Goal: Book appointment/travel/reservation

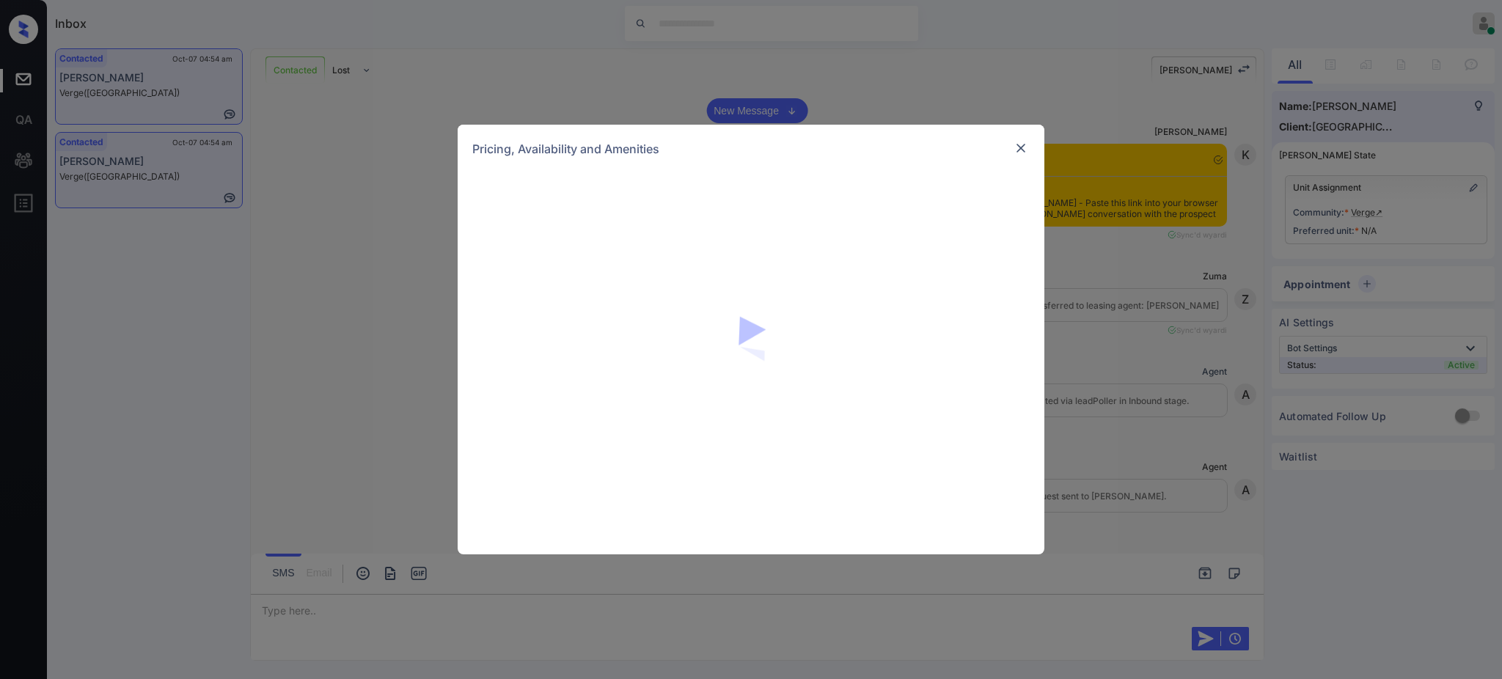
scroll to position [1596, 0]
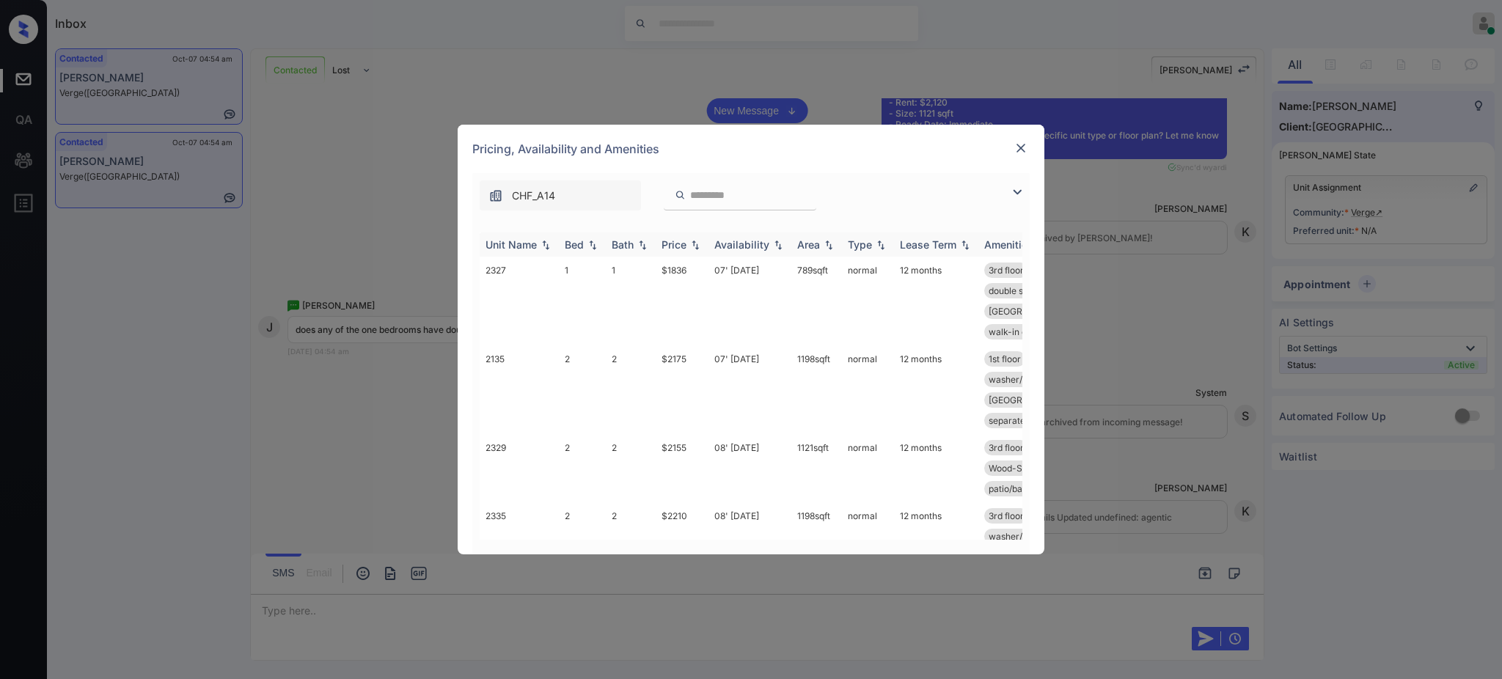
click at [571, 247] on div "Bed" at bounding box center [574, 244] width 19 height 12
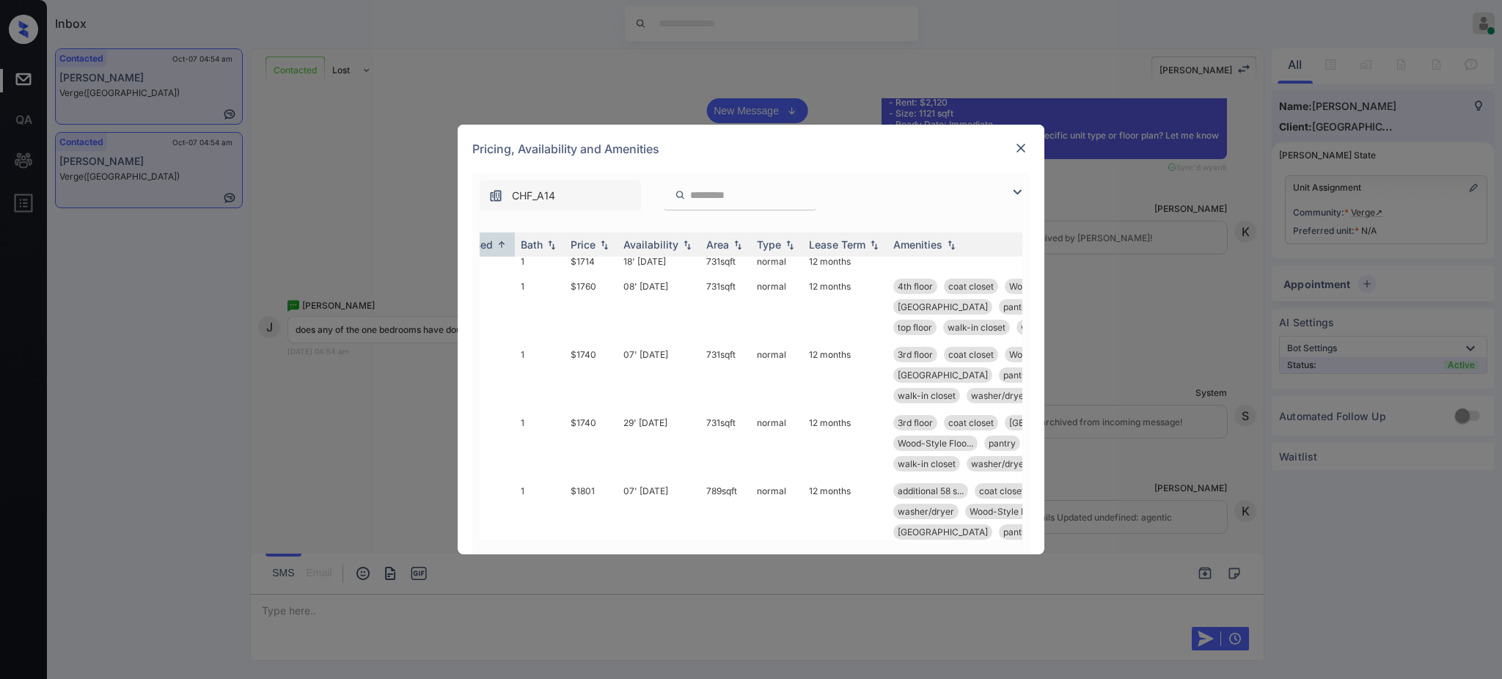
scroll to position [489, 103]
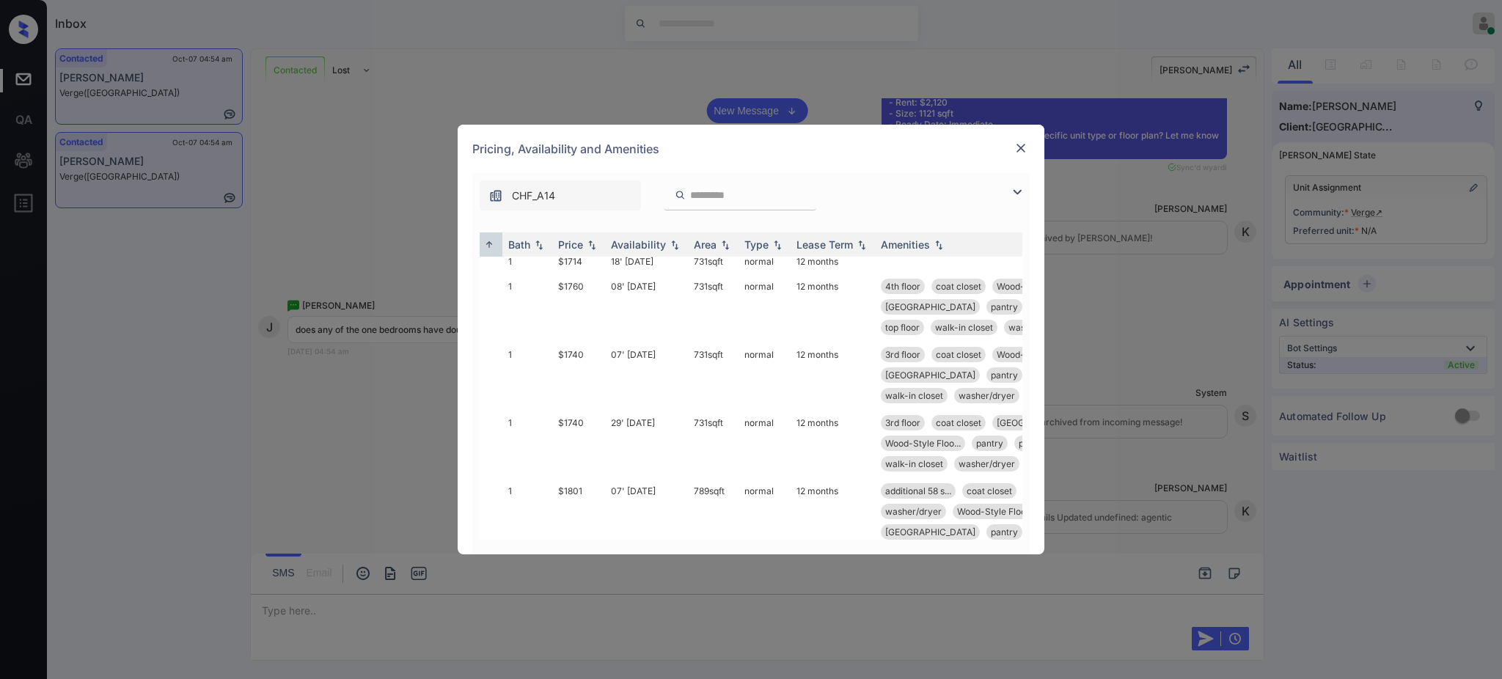
drag, startPoint x: 687, startPoint y: 544, endPoint x: 720, endPoint y: 534, distance: 35.3
click at [740, 543] on div "Unit Name Bed Bath Price Availability Area Type Lease Term Amenities 2320 0 1 $…" at bounding box center [751, 386] width 558 height 337
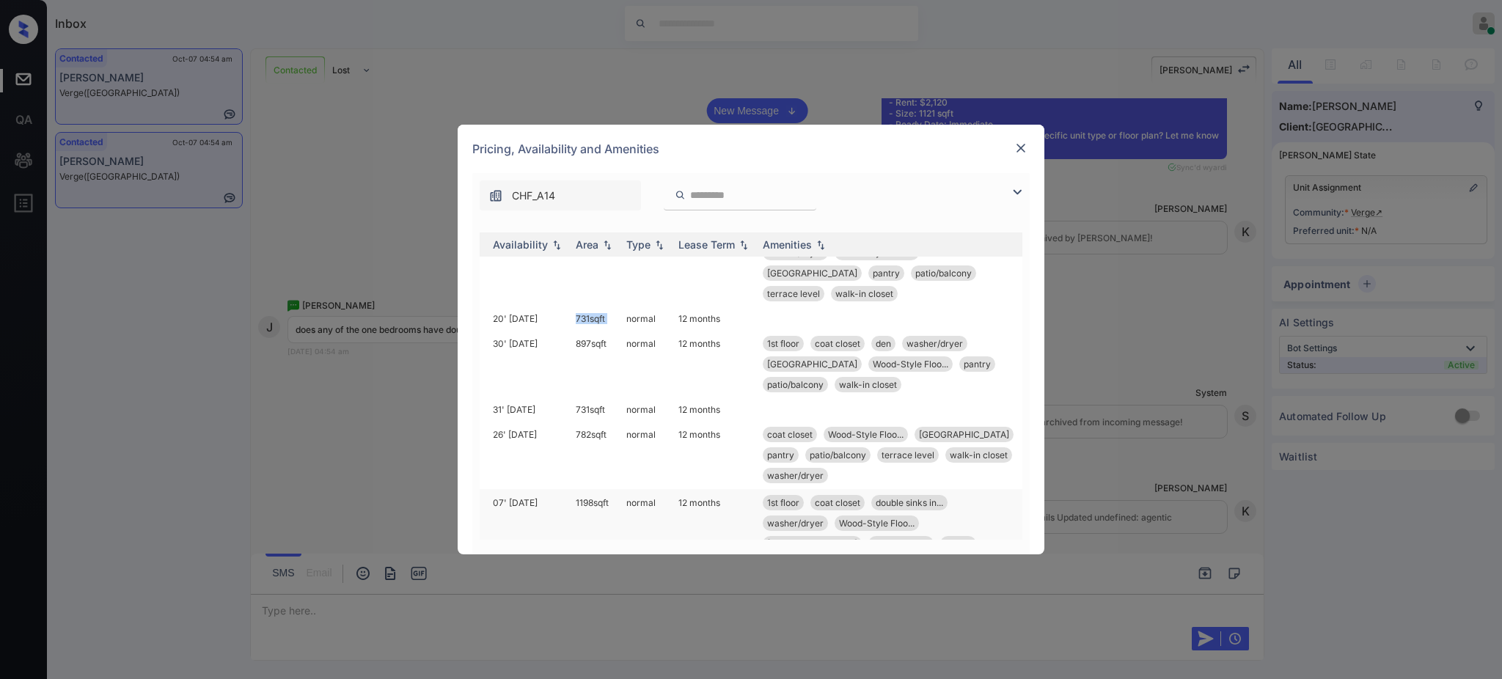
scroll to position [782, 222]
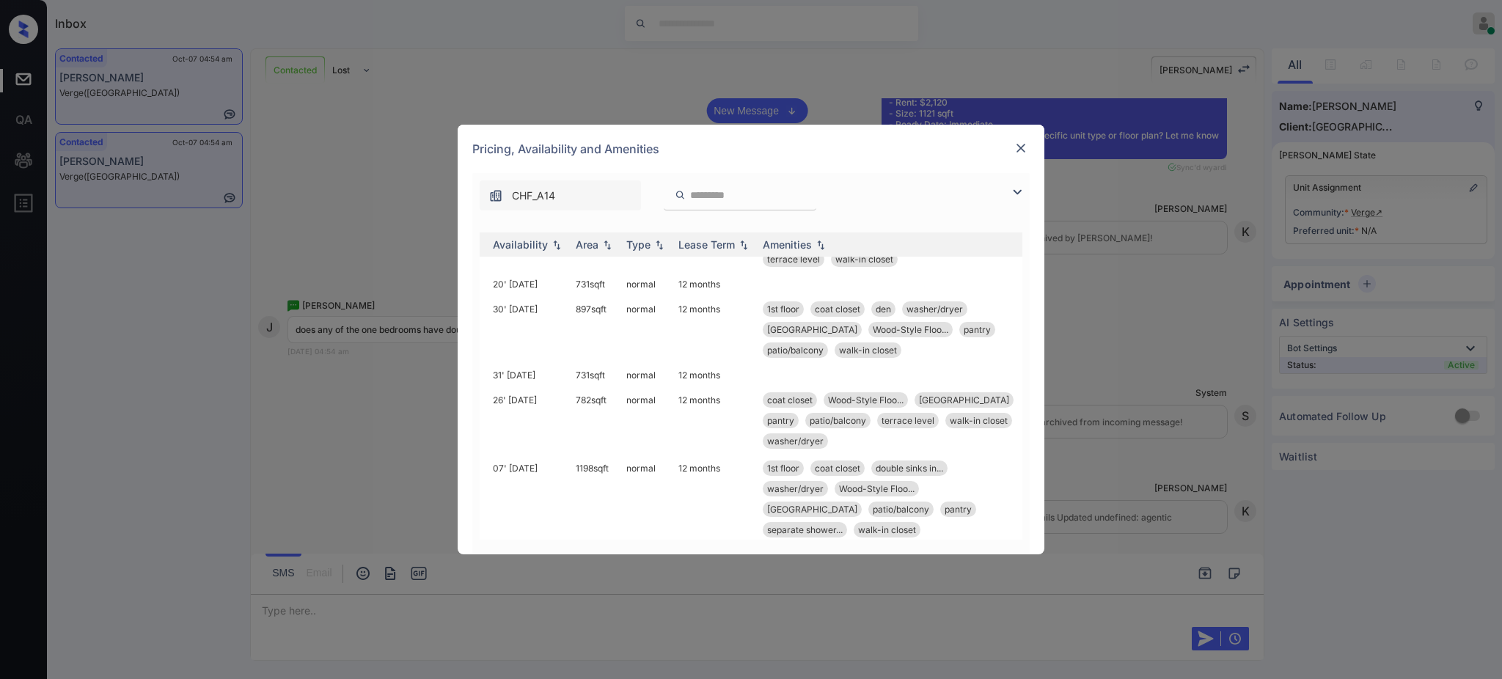
click at [1097, 371] on div "**********" at bounding box center [751, 339] width 1502 height 679
click at [1098, 371] on div "**********" at bounding box center [751, 339] width 1502 height 679
drag, startPoint x: 1025, startPoint y: 158, endPoint x: 1018, endPoint y: 147, distance: 13.5
click at [1025, 157] on div at bounding box center [1021, 148] width 18 height 19
click at [1017, 142] on img at bounding box center [1021, 148] width 15 height 15
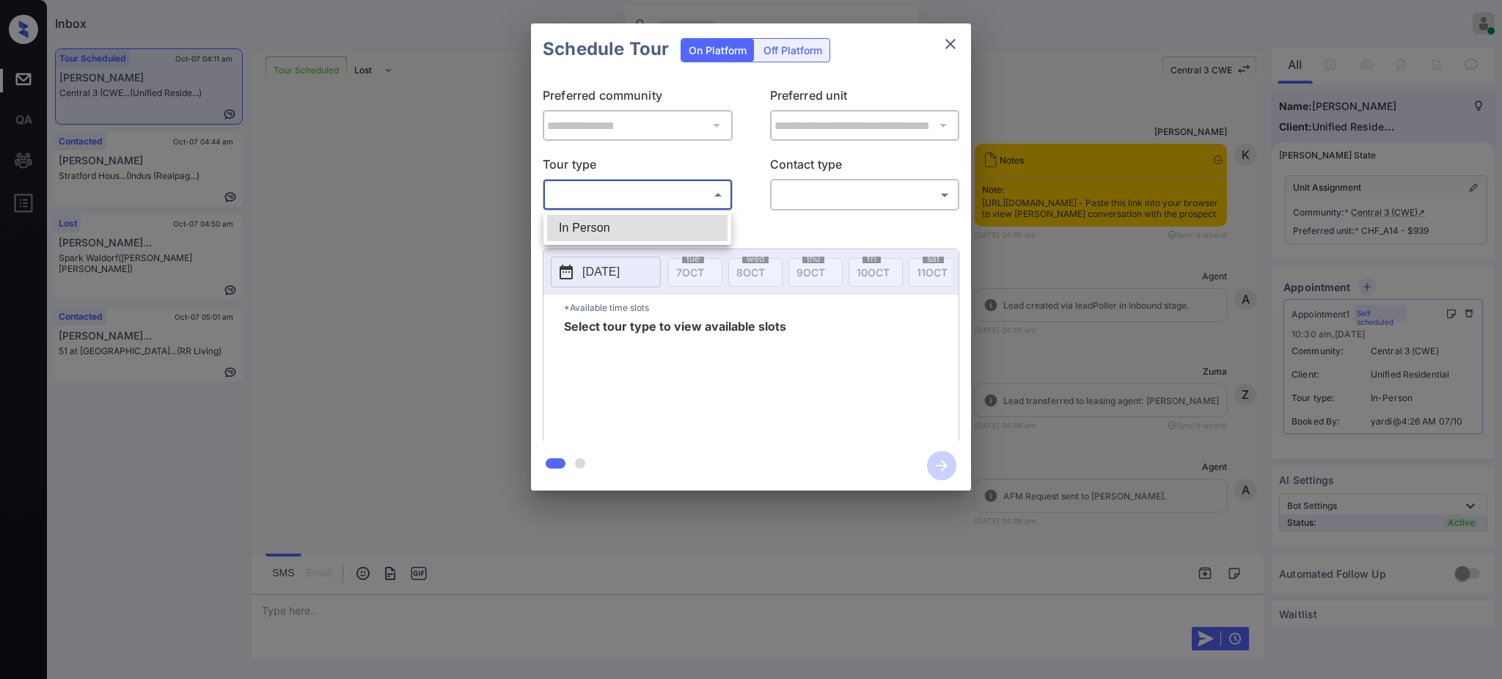
click at [605, 234] on li "In Person" at bounding box center [637, 228] width 180 height 26
type input "********"
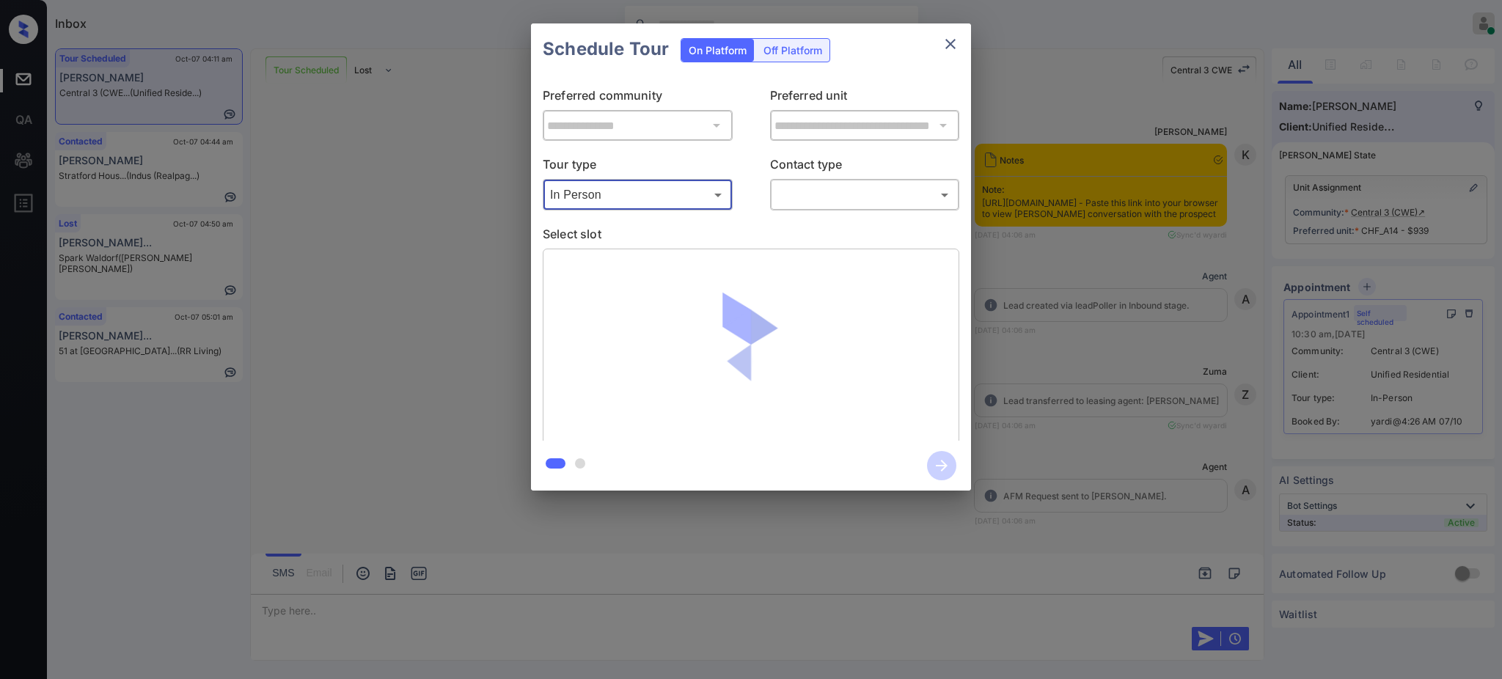
scroll to position [2496, 0]
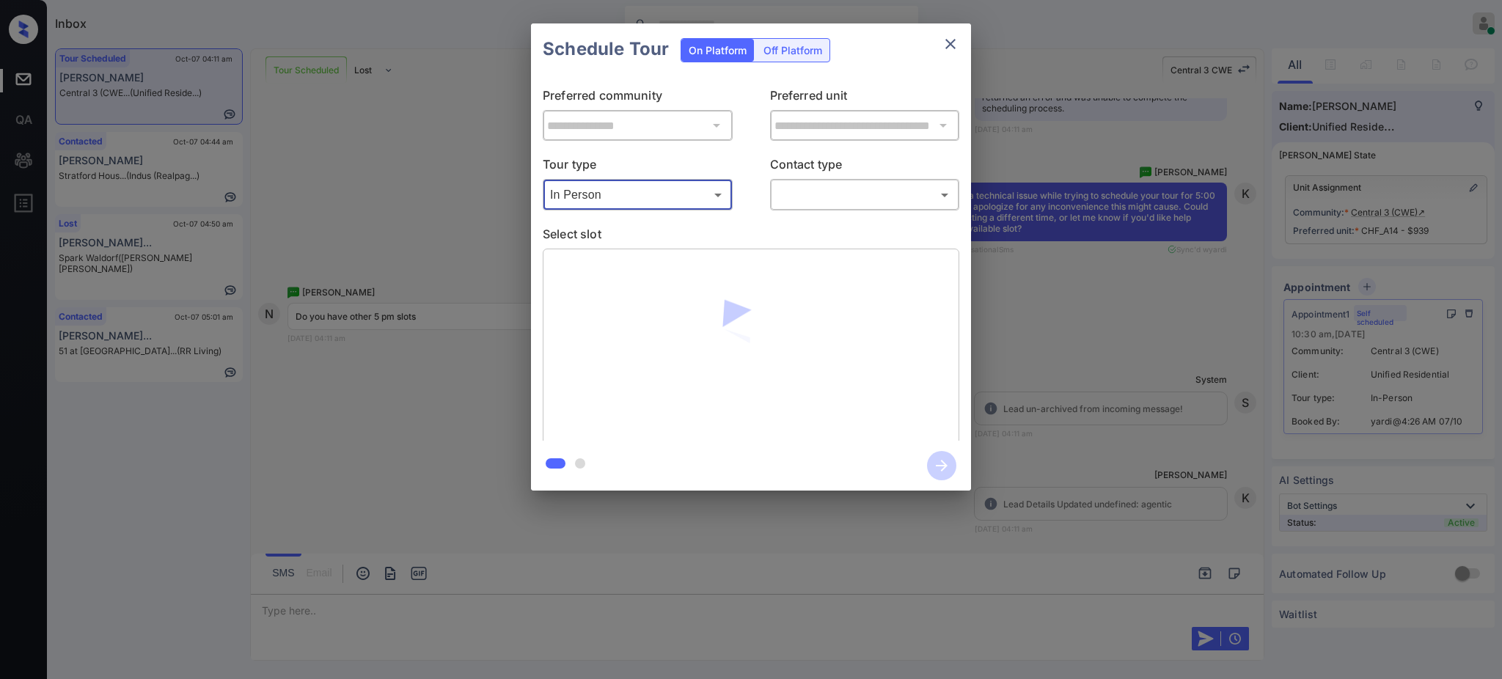
click at [798, 197] on body "Inbox Ajay Kumar Online Set yourself offline Set yourself on break Profile Swit…" at bounding box center [751, 339] width 1502 height 679
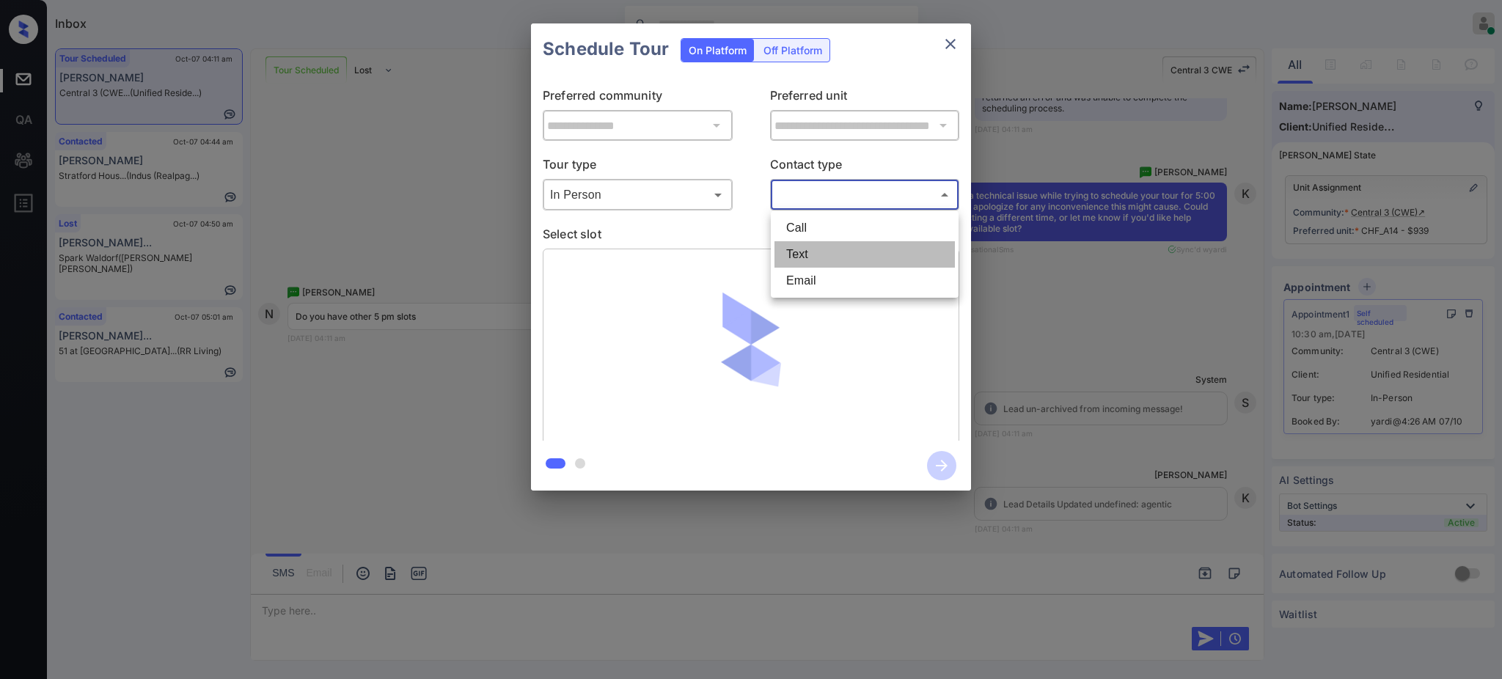
click at [797, 255] on li "Text" at bounding box center [865, 254] width 180 height 26
type input "****"
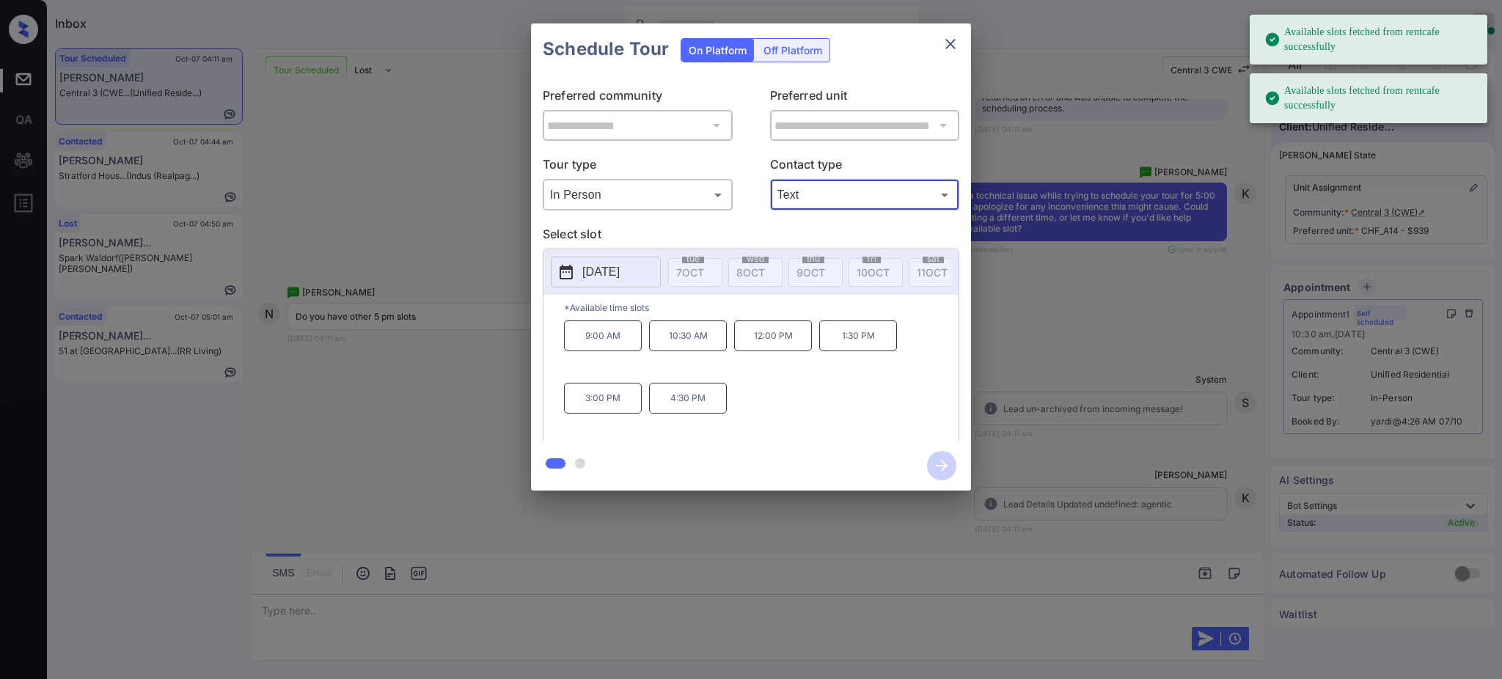
click at [620, 270] on p "[DATE]" at bounding box center [600, 272] width 37 height 18
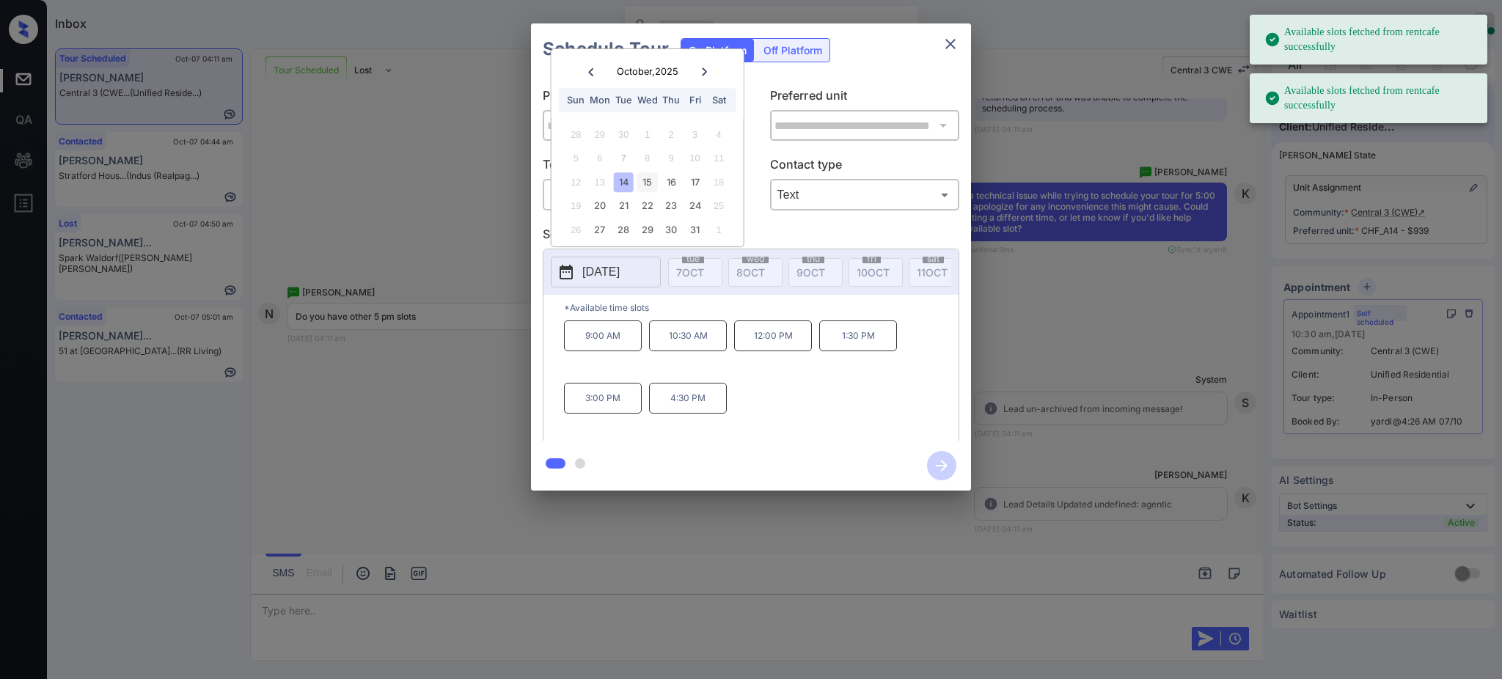
click at [643, 174] on div "15" at bounding box center [647, 182] width 20 height 20
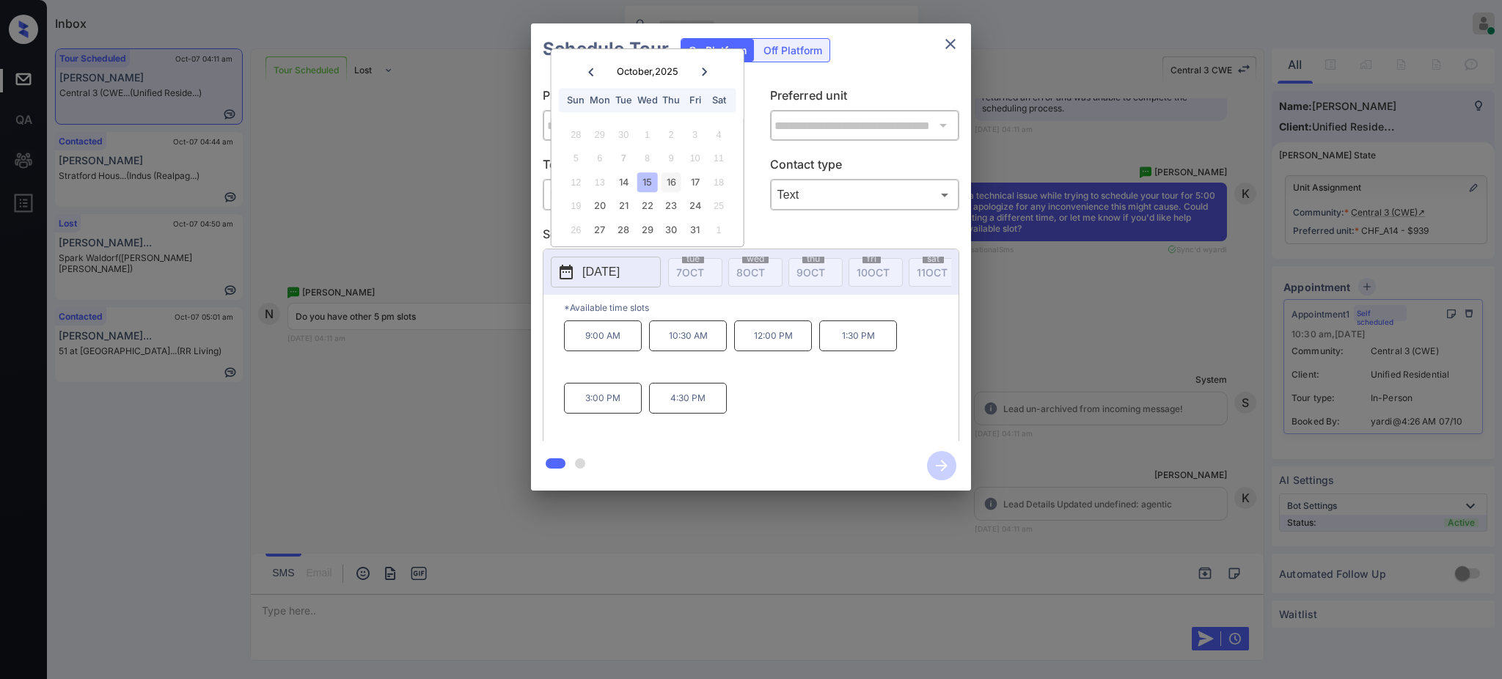
click at [666, 182] on div "16" at bounding box center [672, 182] width 20 height 20
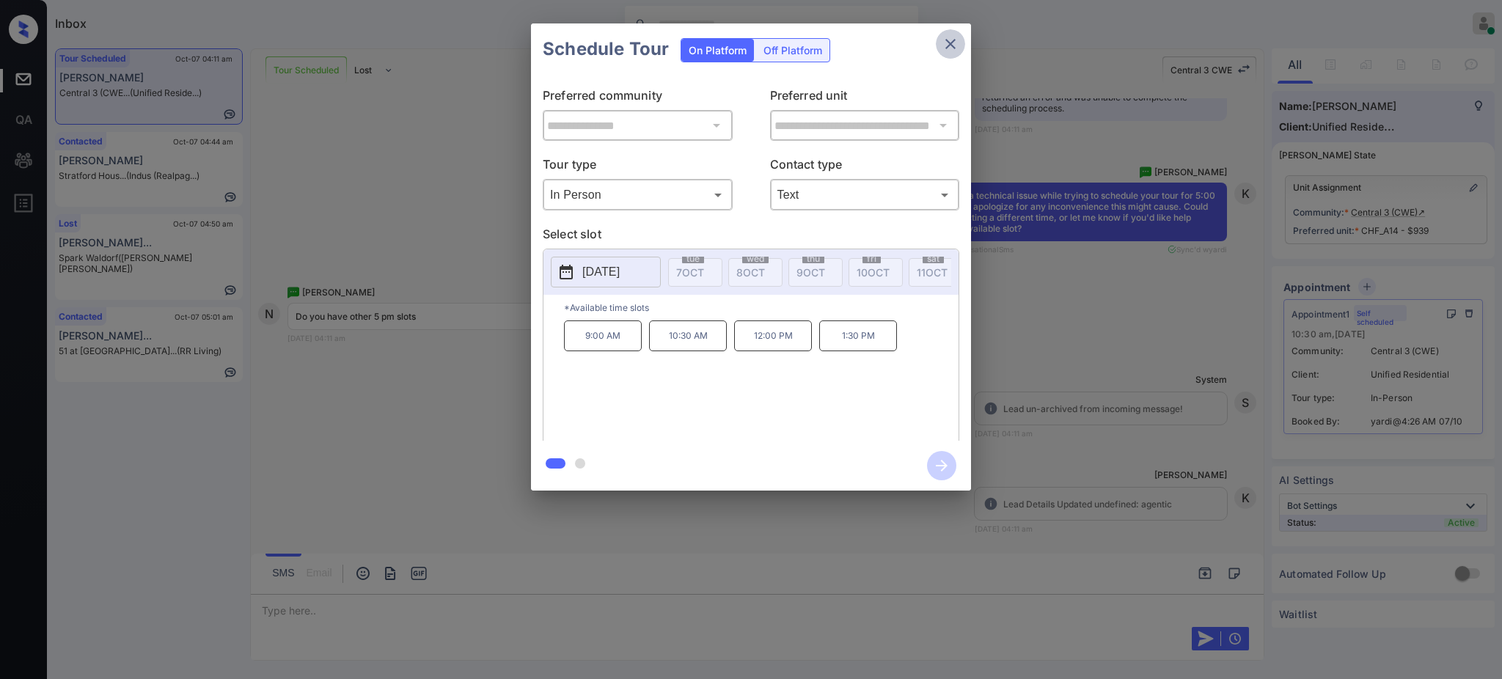
click at [954, 47] on icon "close" at bounding box center [951, 44] width 10 height 10
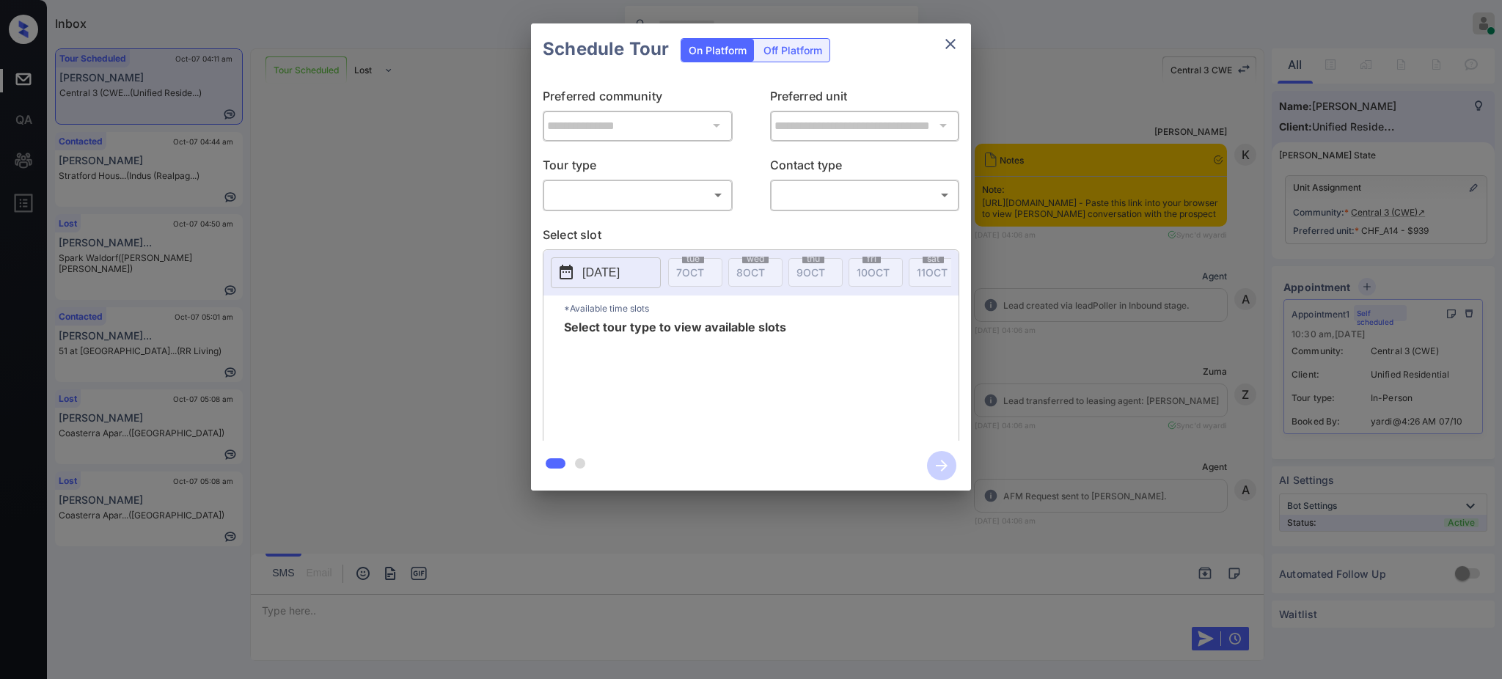
click at [674, 197] on body "Inbox Ajay Kumar Online Set yourself offline Set yourself on break Profile Swit…" at bounding box center [751, 339] width 1502 height 679
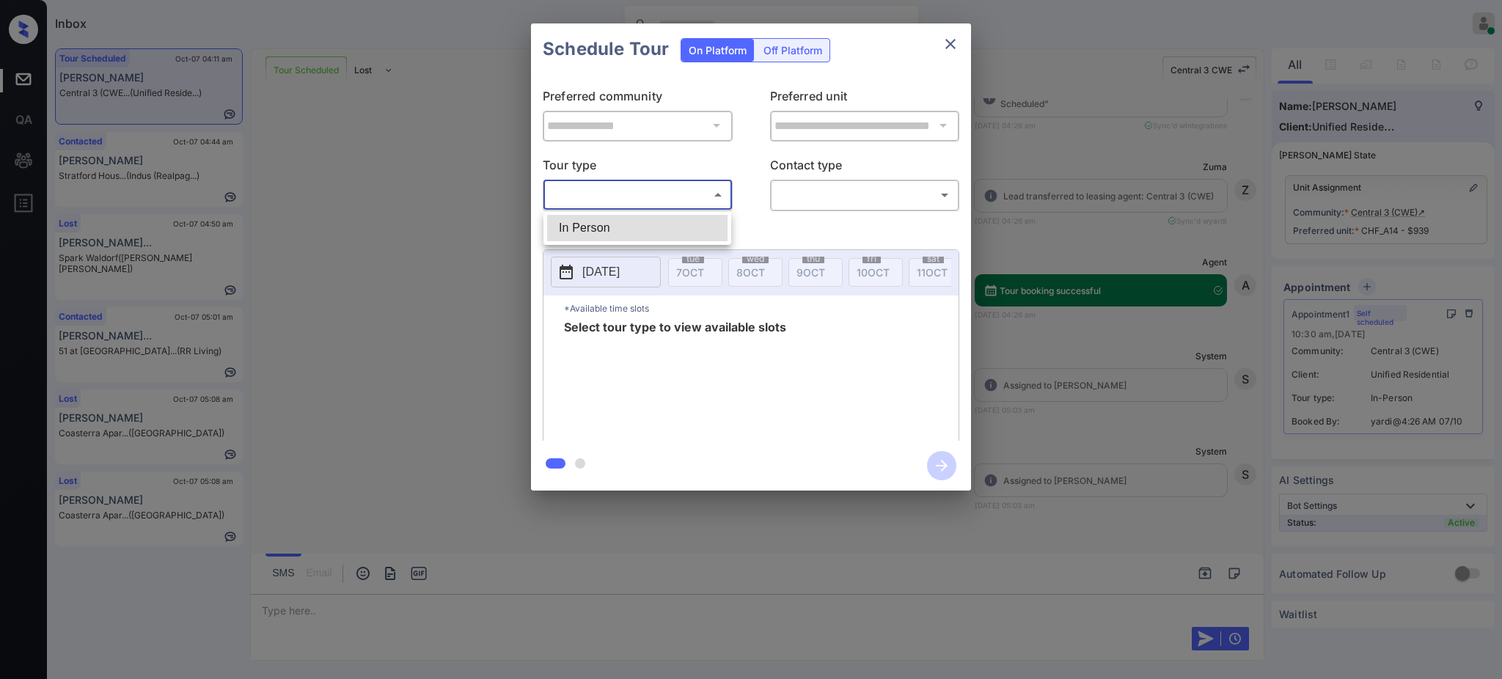
click at [642, 226] on li "In Person" at bounding box center [637, 228] width 180 height 26
type input "********"
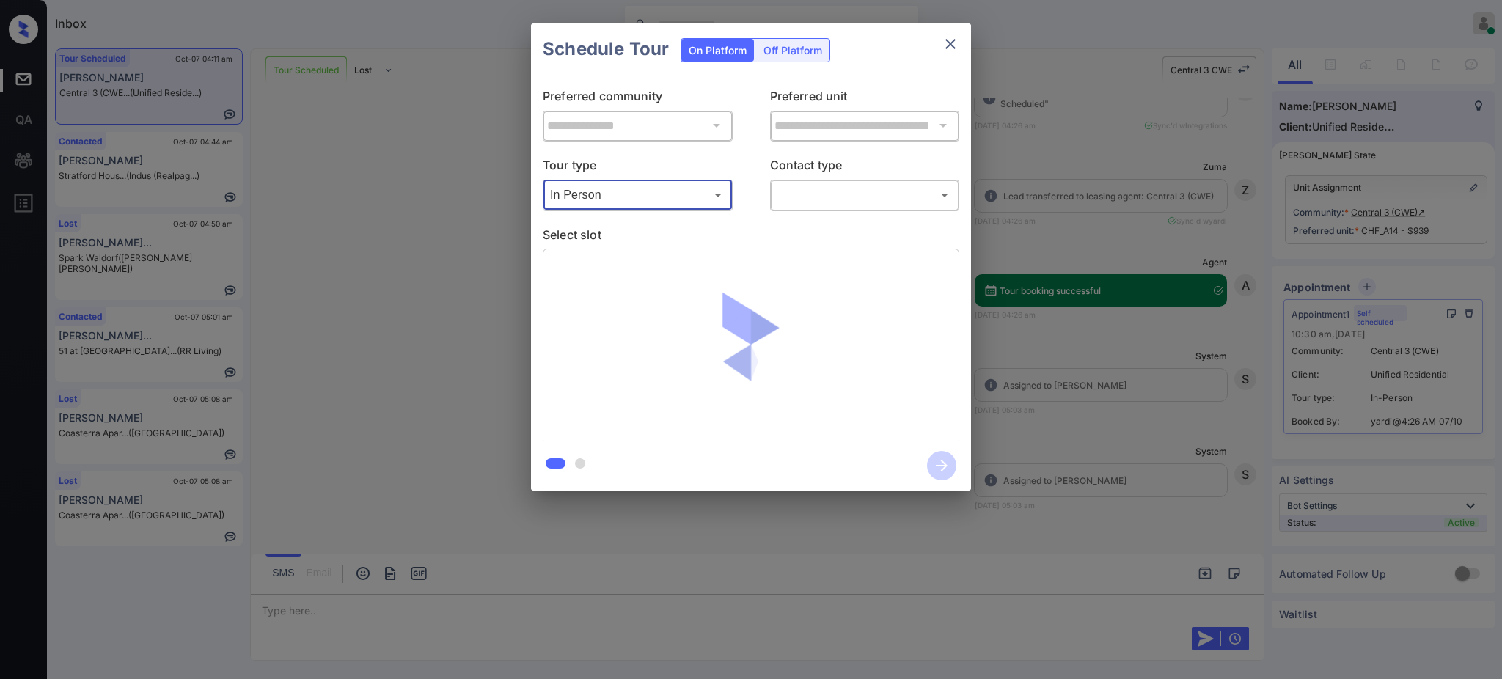
click at [843, 197] on body "Inbox Ajay Kumar Online Set yourself offline Set yourself on break Profile Swit…" at bounding box center [751, 339] width 1502 height 679
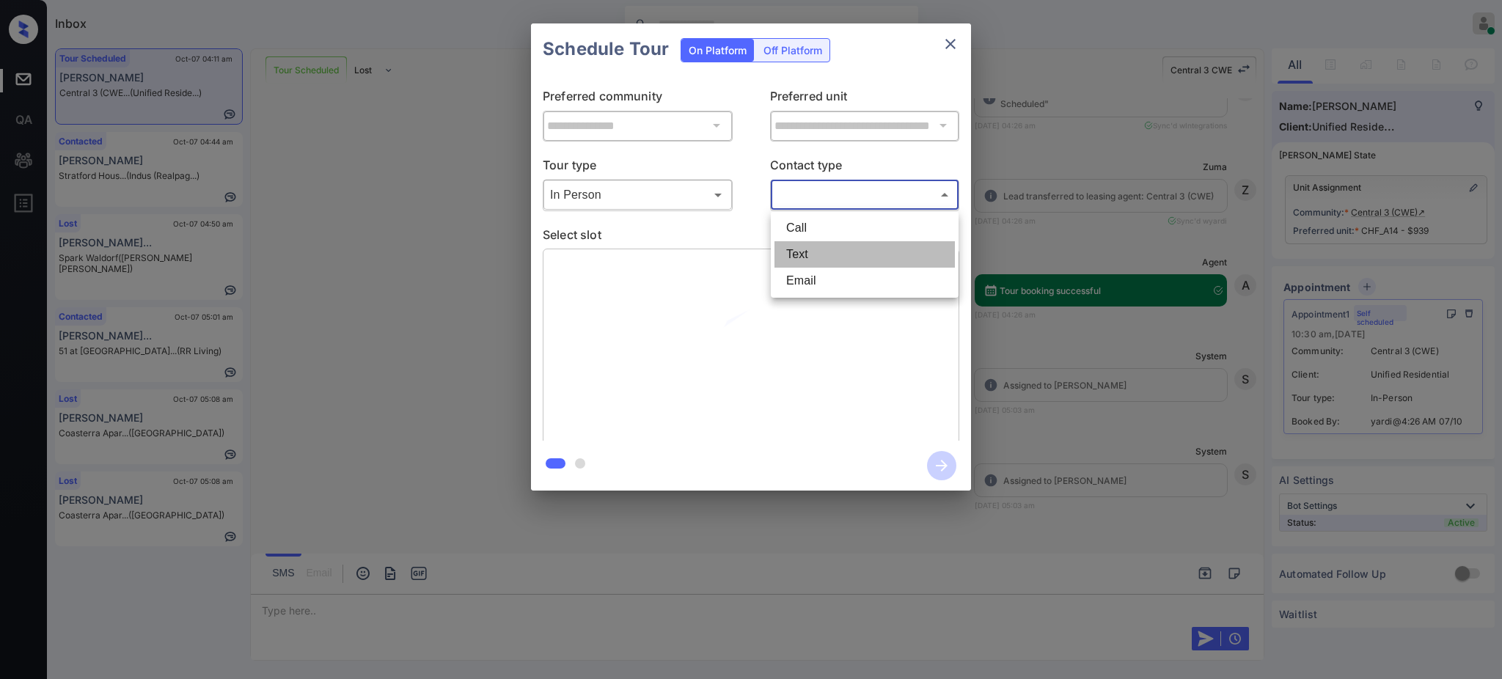
drag, startPoint x: 808, startPoint y: 249, endPoint x: 804, endPoint y: 258, distance: 9.8
click at [808, 251] on li "Text" at bounding box center [865, 254] width 180 height 26
type input "****"
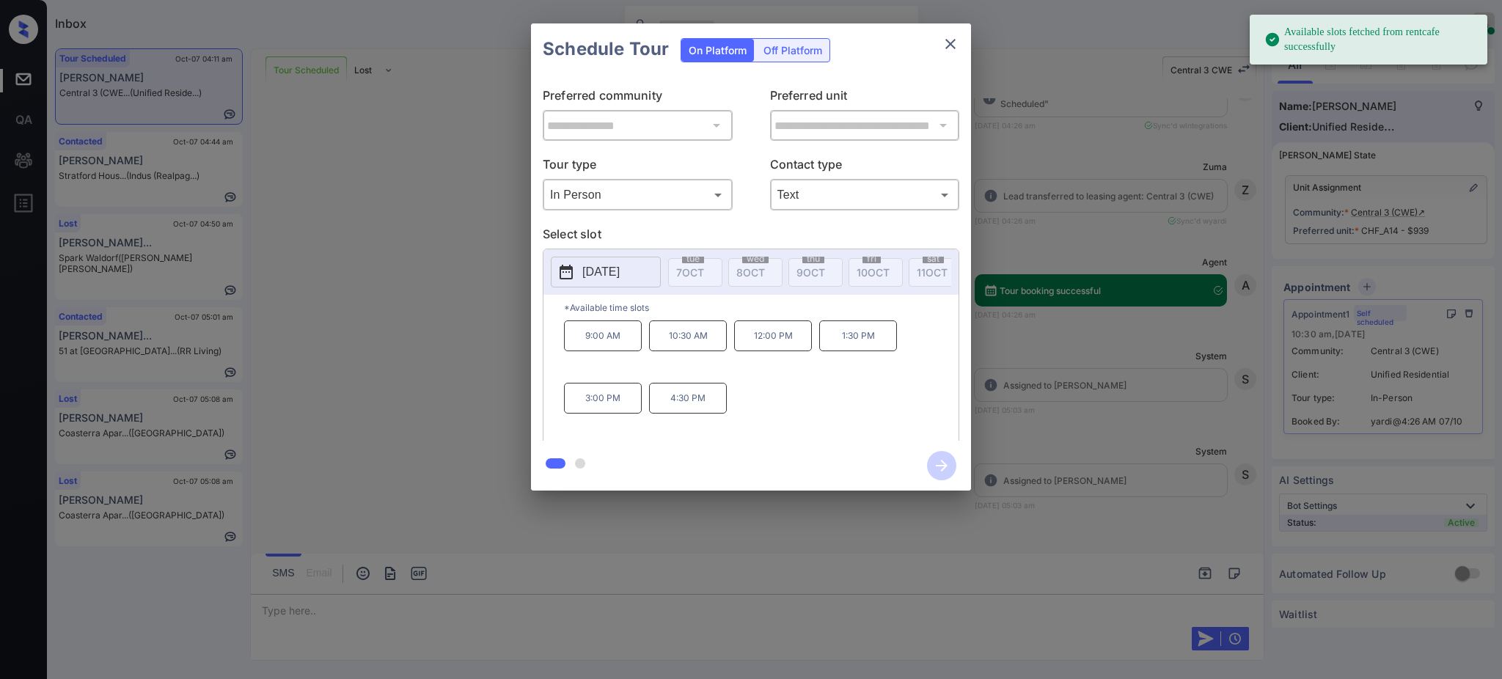
click at [620, 268] on p "[DATE]" at bounding box center [600, 272] width 37 height 18
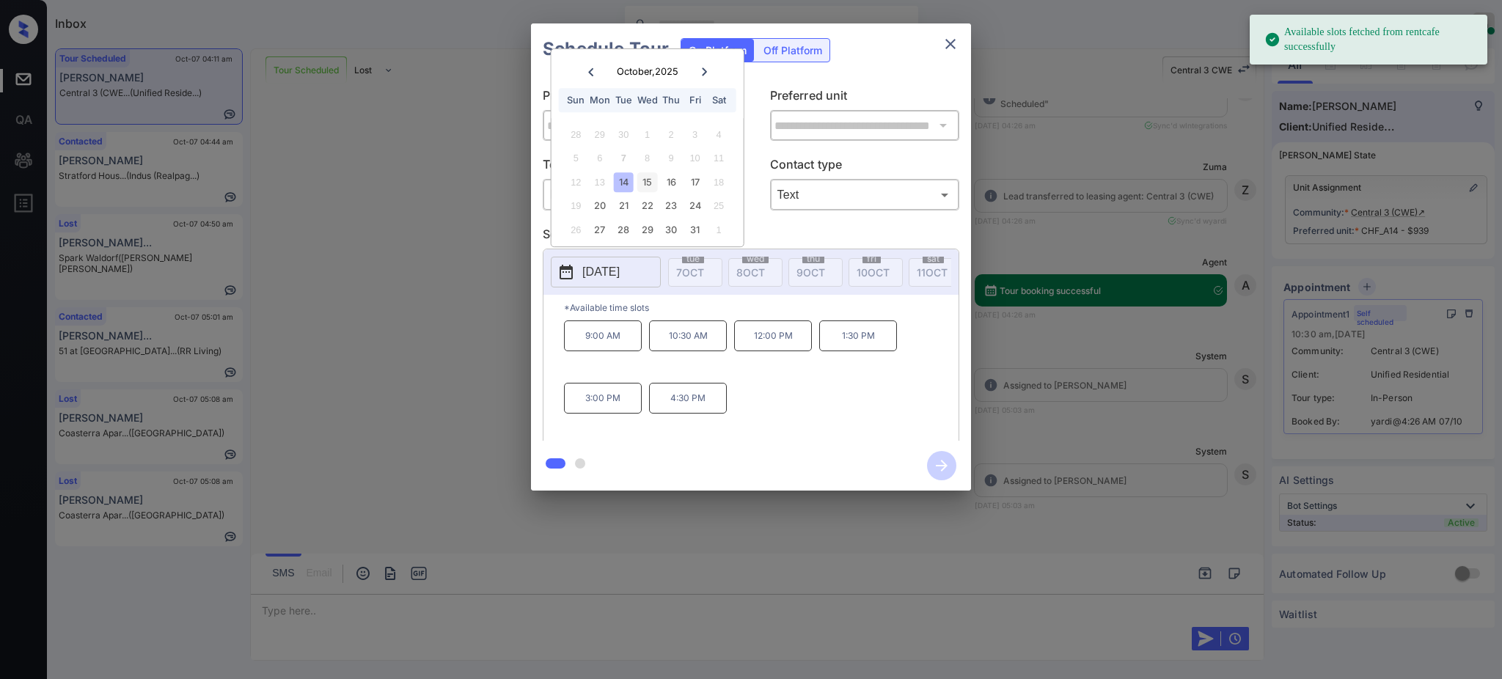
click at [640, 179] on div "15" at bounding box center [647, 182] width 20 height 20
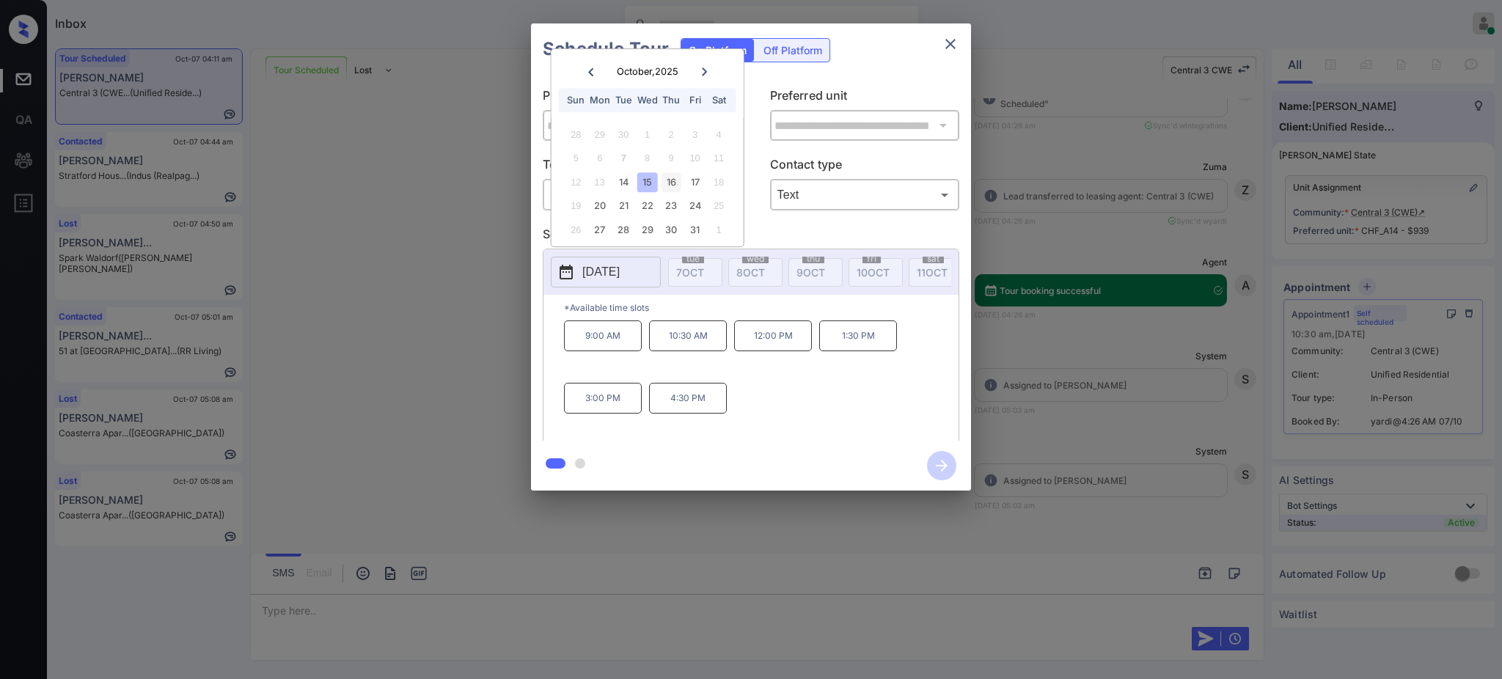
click at [671, 184] on div "16" at bounding box center [672, 182] width 20 height 20
click at [690, 178] on div "17" at bounding box center [695, 182] width 20 height 20
click at [686, 351] on p "12:00 PM" at bounding box center [688, 336] width 78 height 31
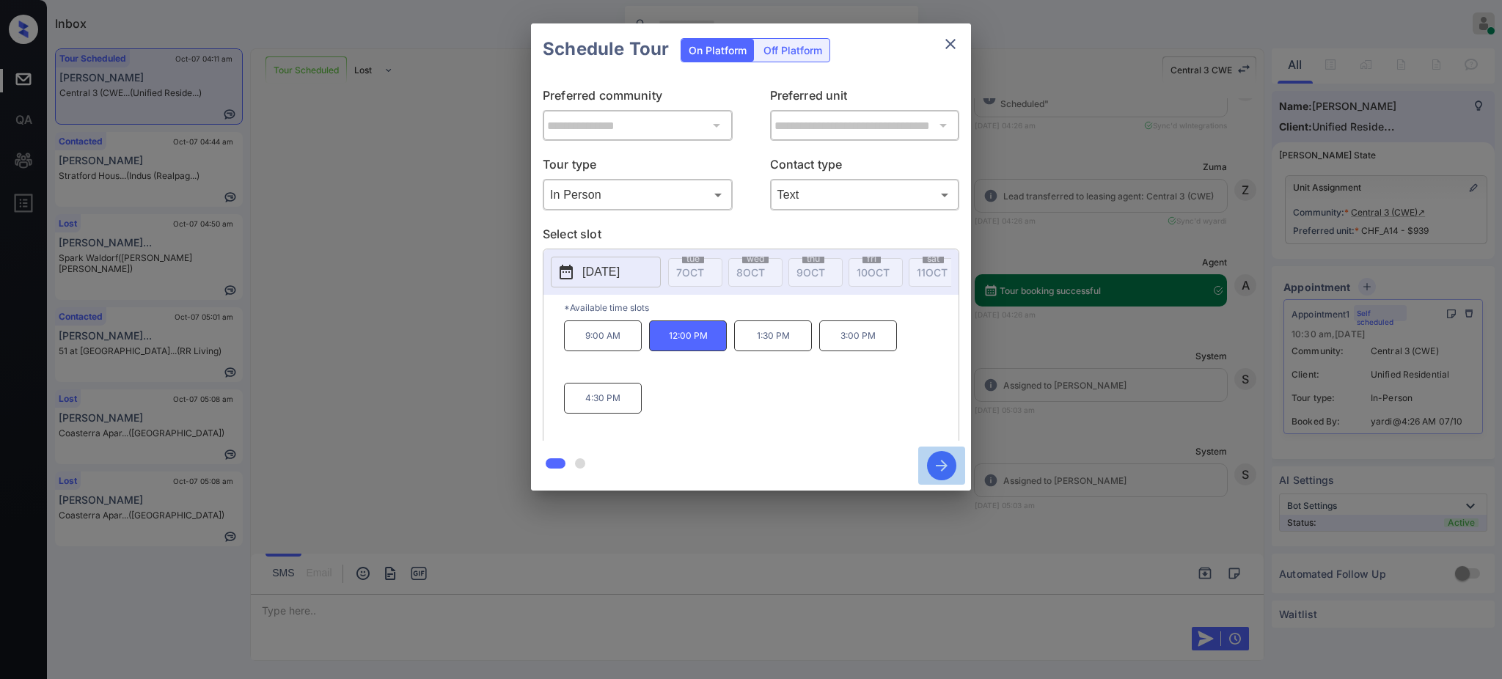
click at [944, 463] on icon "button" at bounding box center [942, 466] width 12 height 12
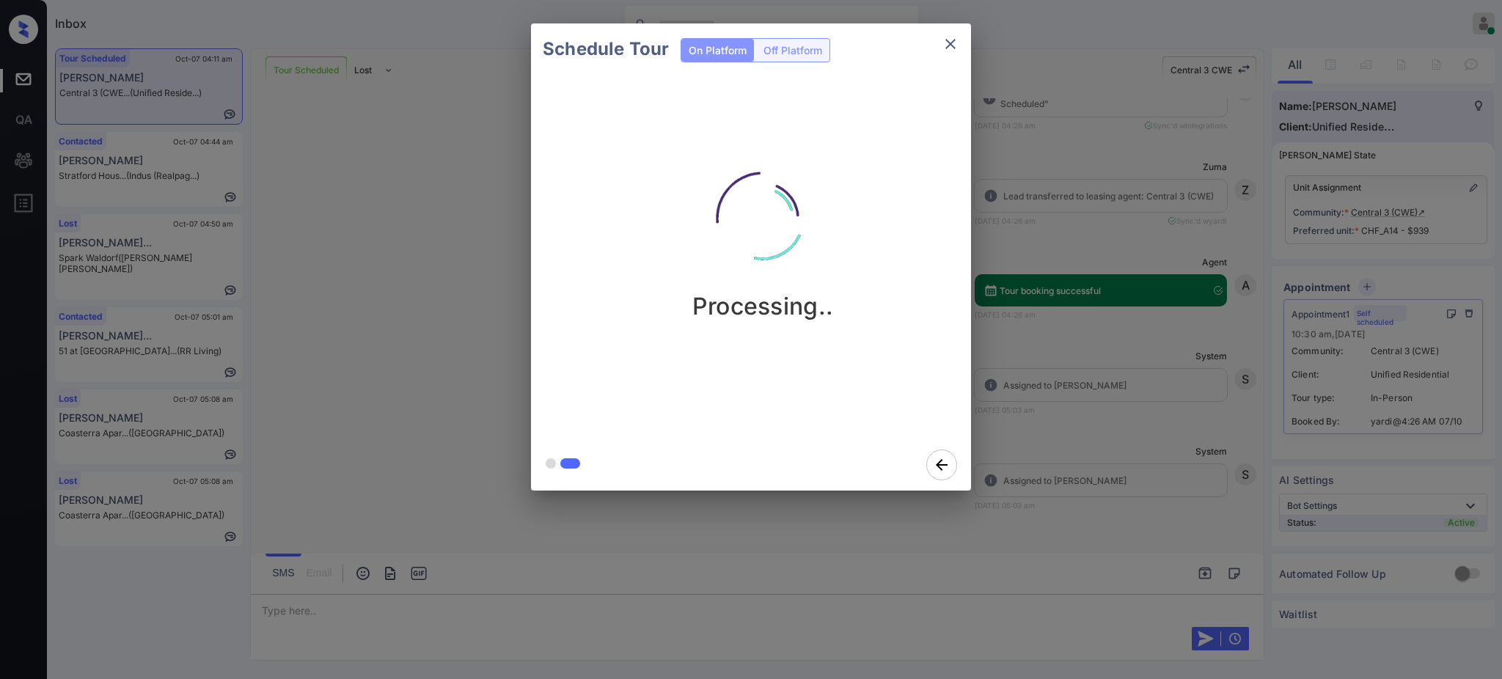
click at [951, 43] on icon "close" at bounding box center [951, 44] width 10 height 10
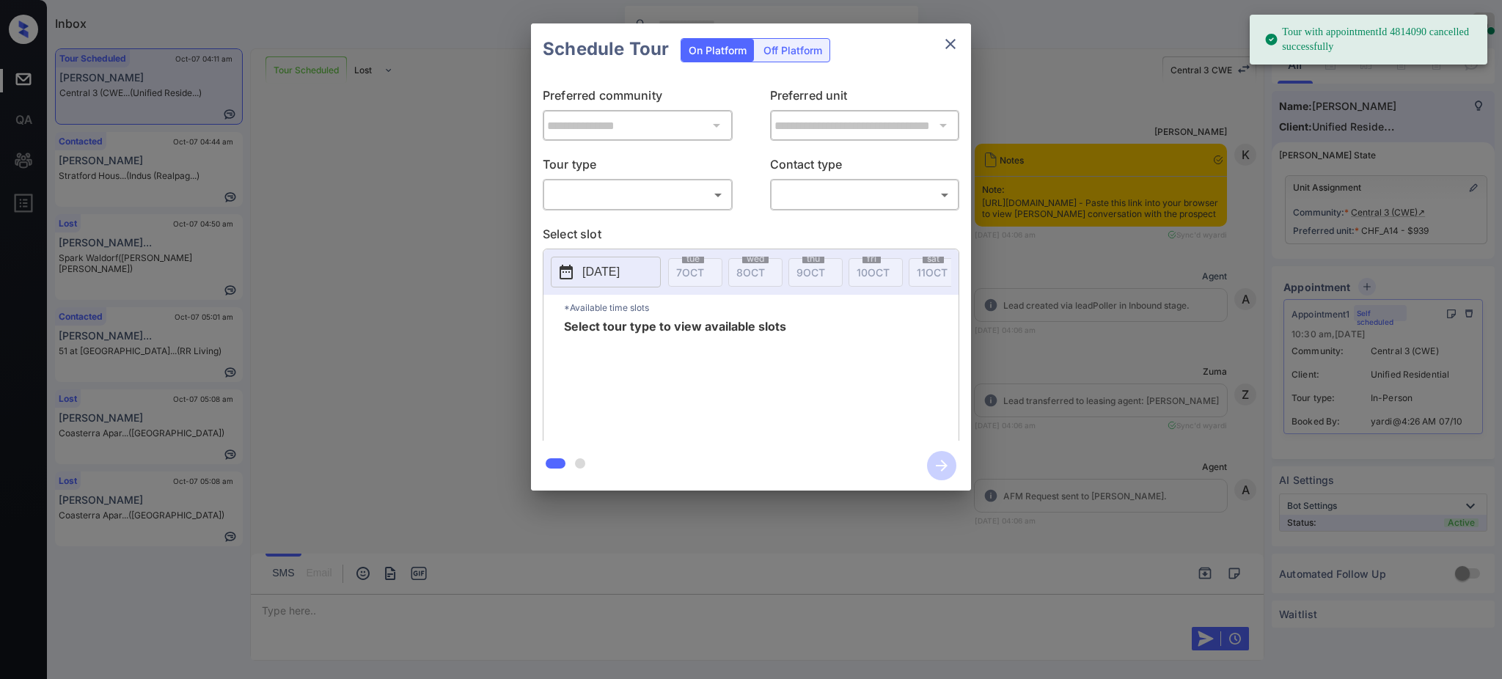
click at [624, 187] on body "Tour with appointmentId 4814090 cancelled successfully Inbox [PERSON_NAME] Onli…" at bounding box center [751, 339] width 1502 height 679
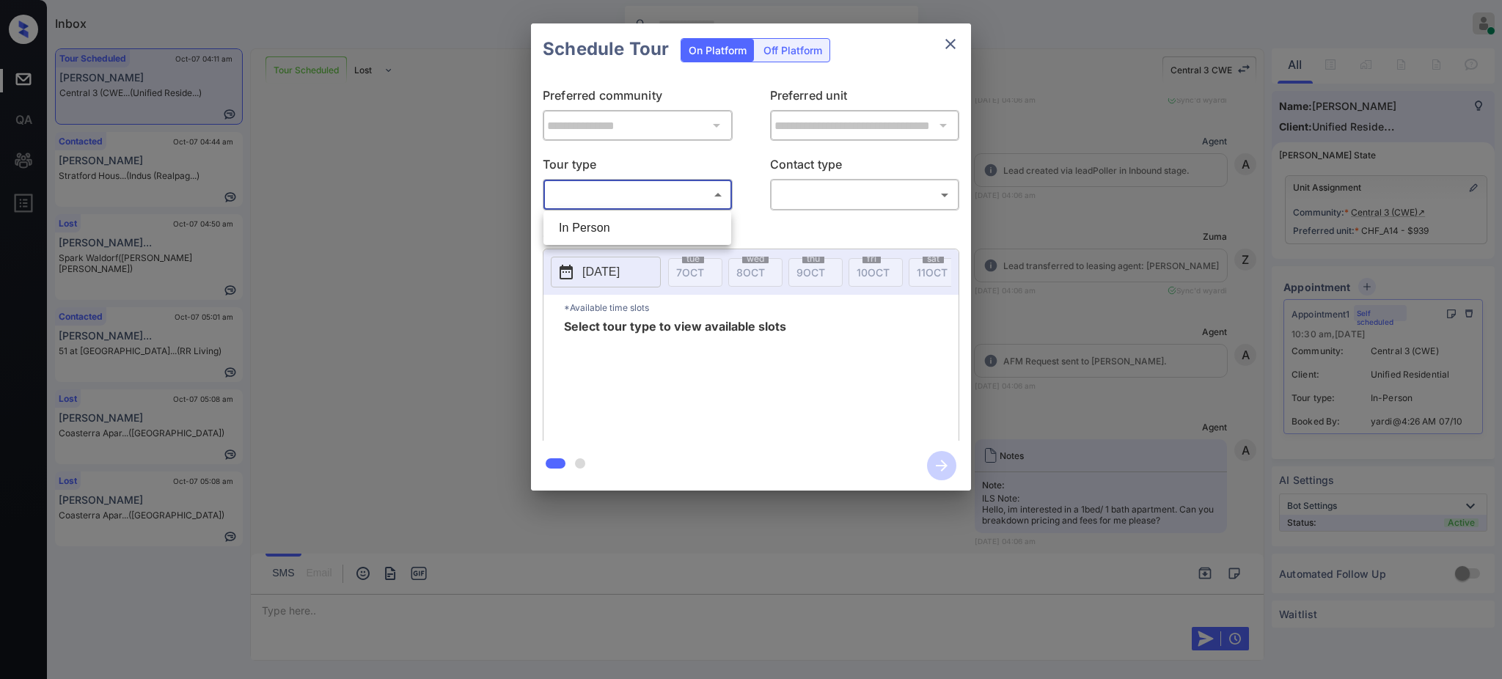
click at [611, 217] on li "In Person" at bounding box center [637, 228] width 180 height 26
type input "********"
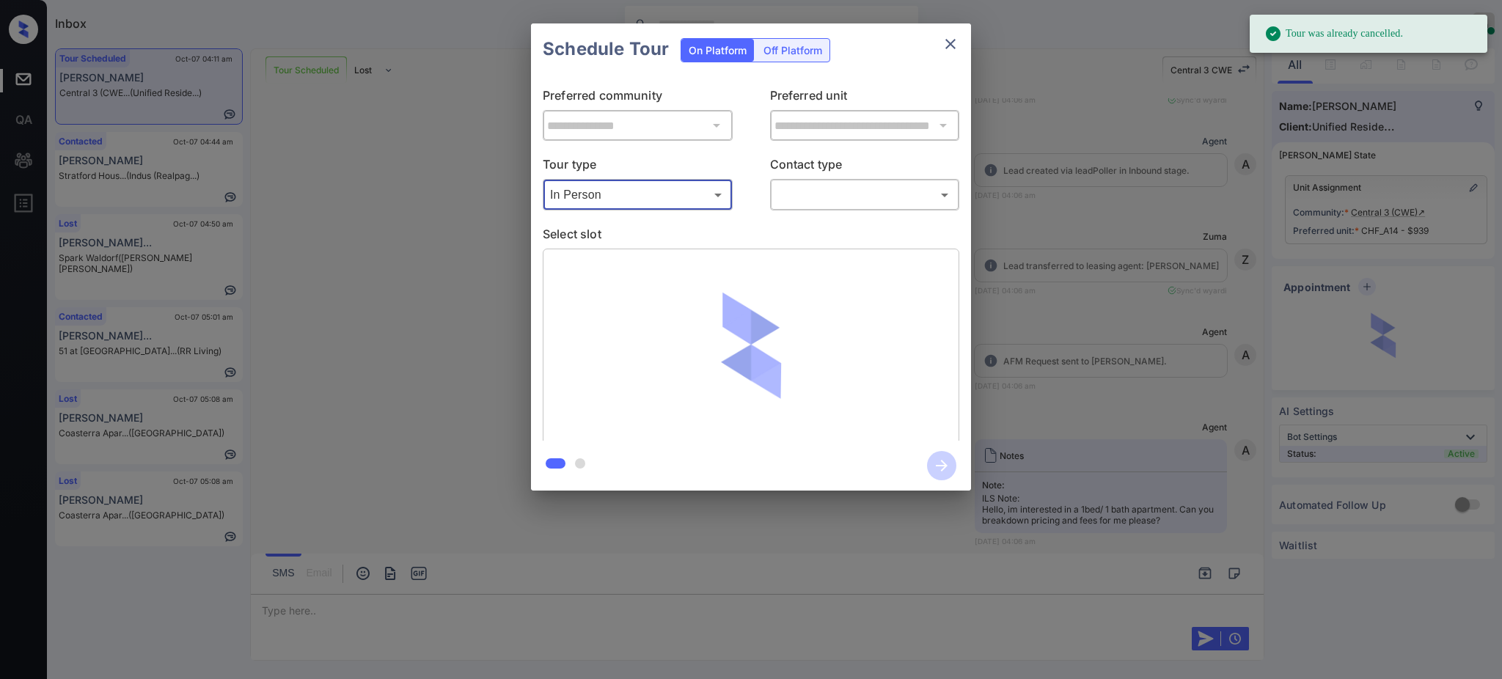
click at [731, 209] on div "In Person ******** ​" at bounding box center [638, 195] width 190 height 32
click at [792, 197] on body "Tour was already cancelled. Inbox [PERSON_NAME] Online Set yourself offline Set…" at bounding box center [751, 339] width 1502 height 679
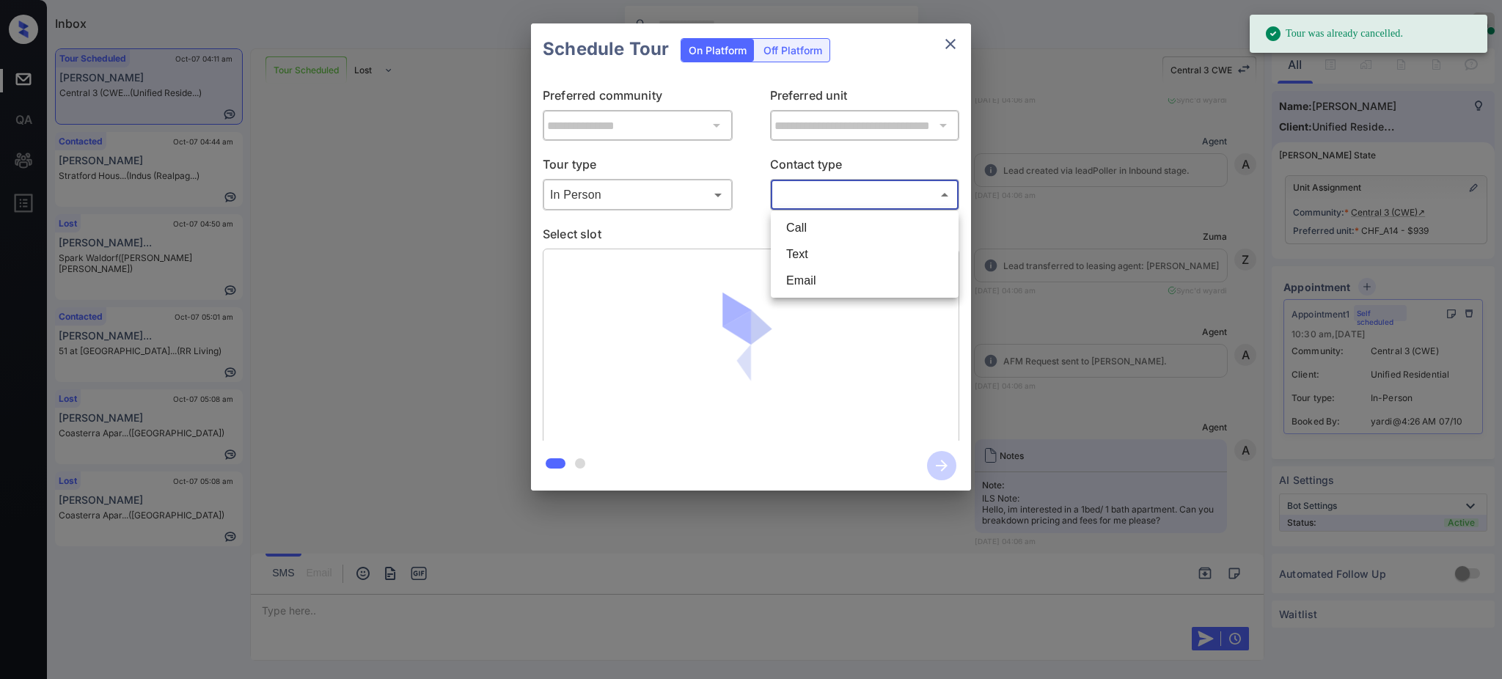
click at [793, 248] on li "Text" at bounding box center [865, 254] width 180 height 26
type input "****"
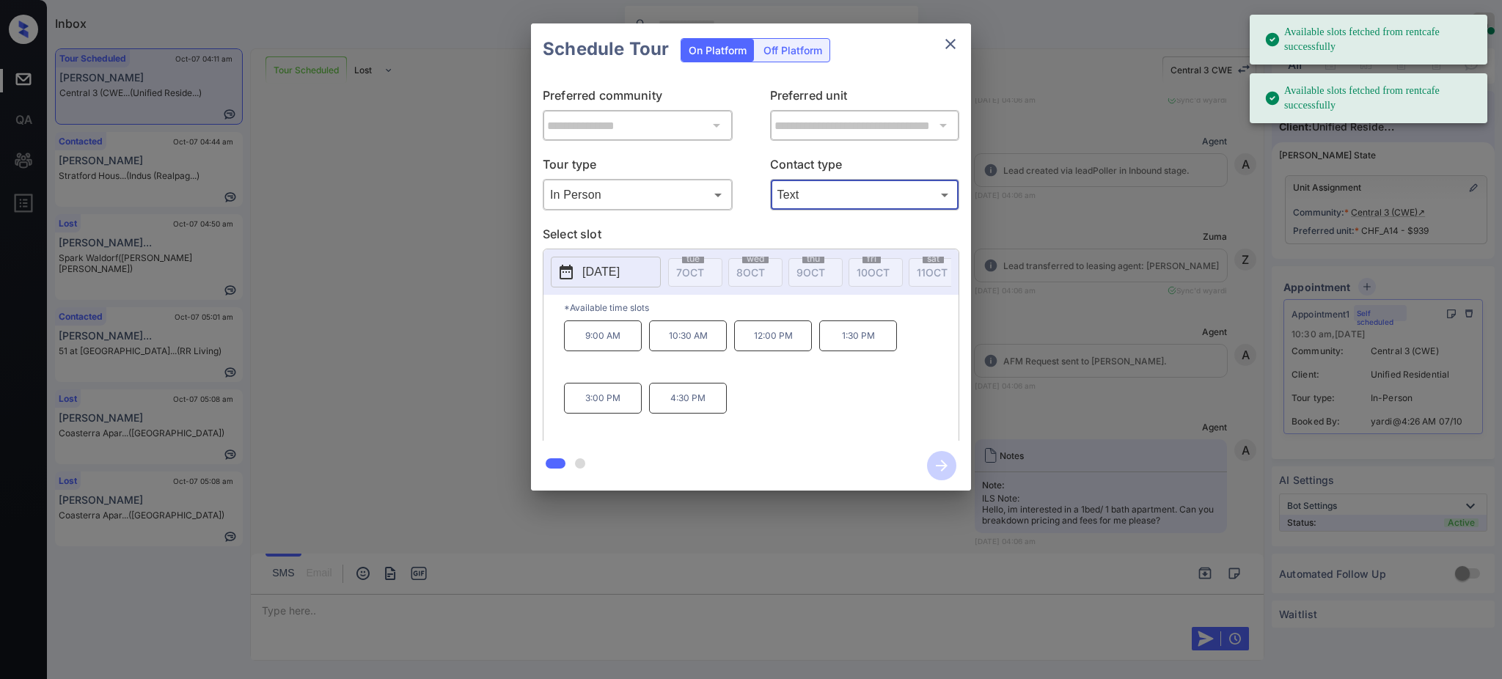
click at [620, 267] on p "2025-10-14" at bounding box center [600, 272] width 37 height 18
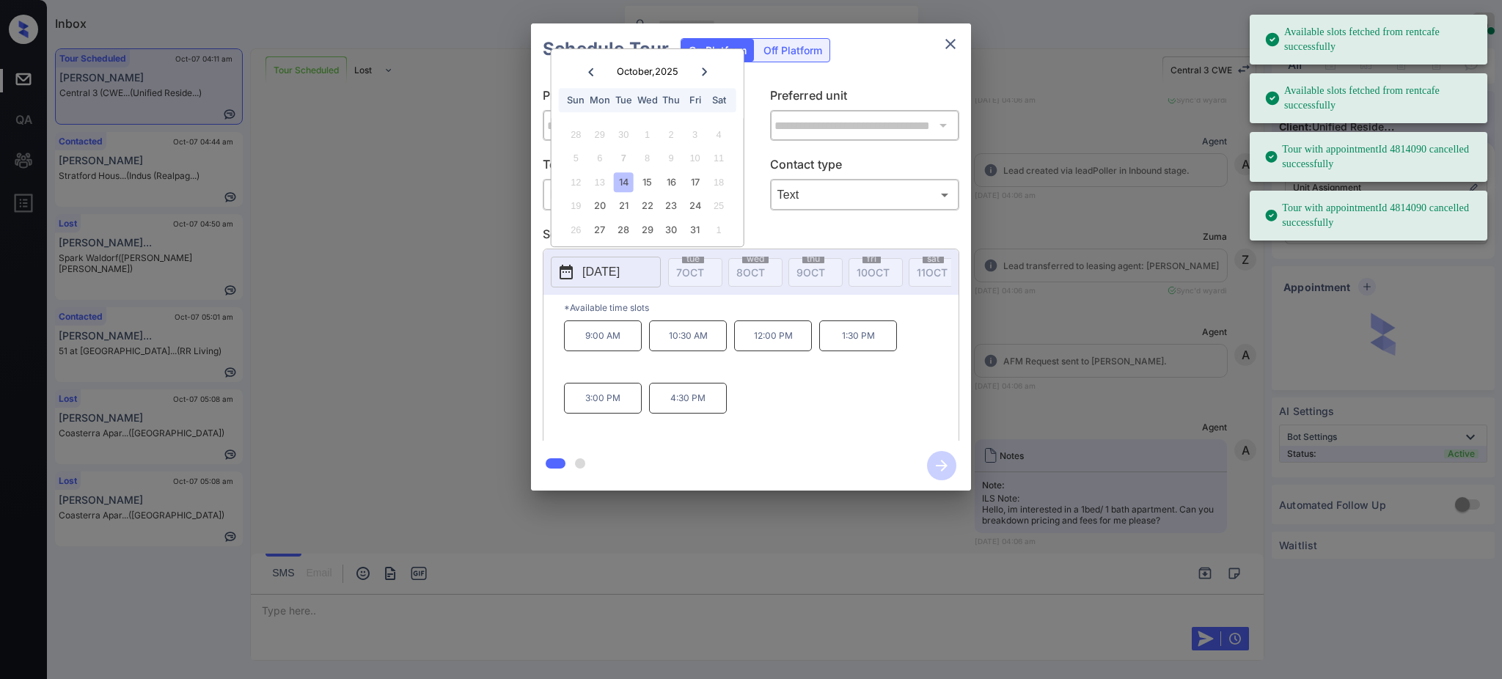
click at [624, 175] on div "14" at bounding box center [624, 182] width 20 height 20
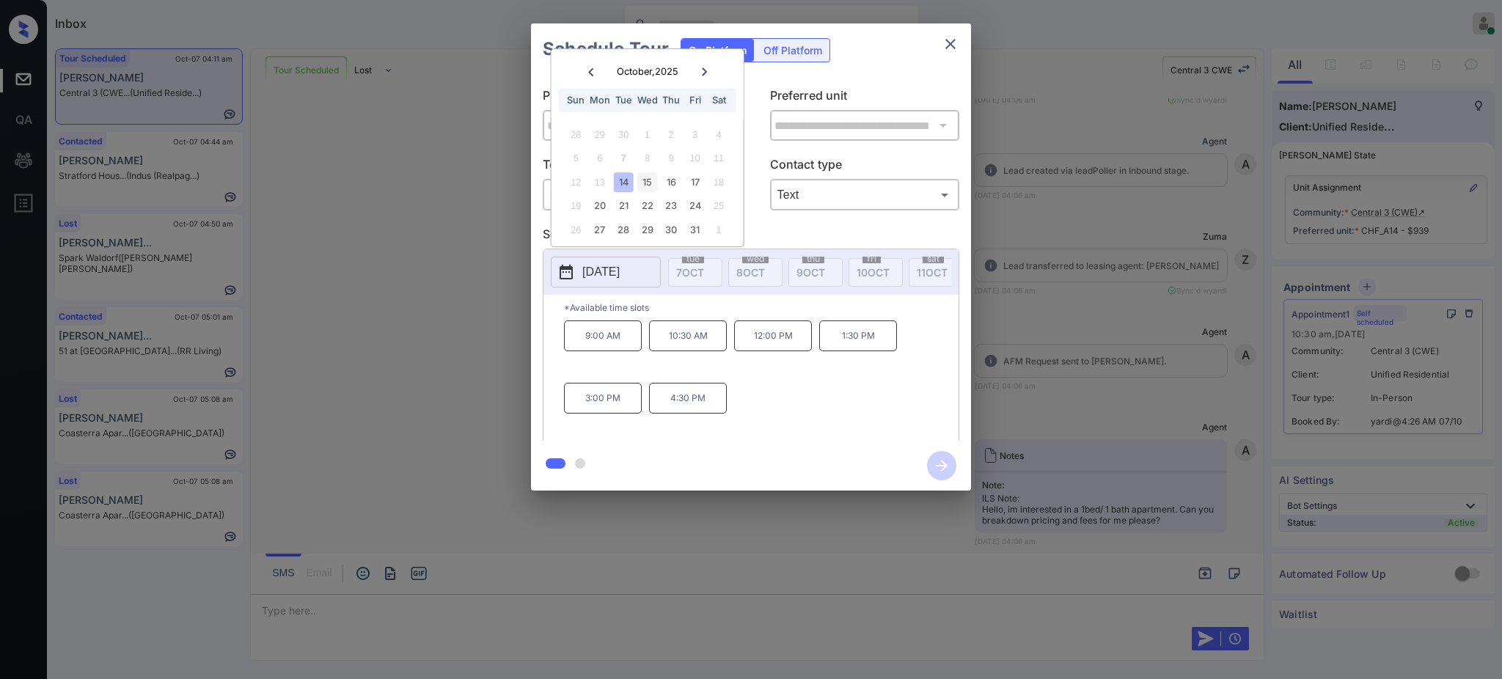
click at [651, 174] on div "15" at bounding box center [647, 182] width 20 height 20
click at [664, 172] on div "16" at bounding box center [672, 182] width 20 height 20
click at [702, 180] on div "17" at bounding box center [695, 182] width 20 height 20
click at [609, 208] on div "20" at bounding box center [600, 206] width 20 height 20
click at [615, 208] on div "21" at bounding box center [624, 206] width 20 height 20
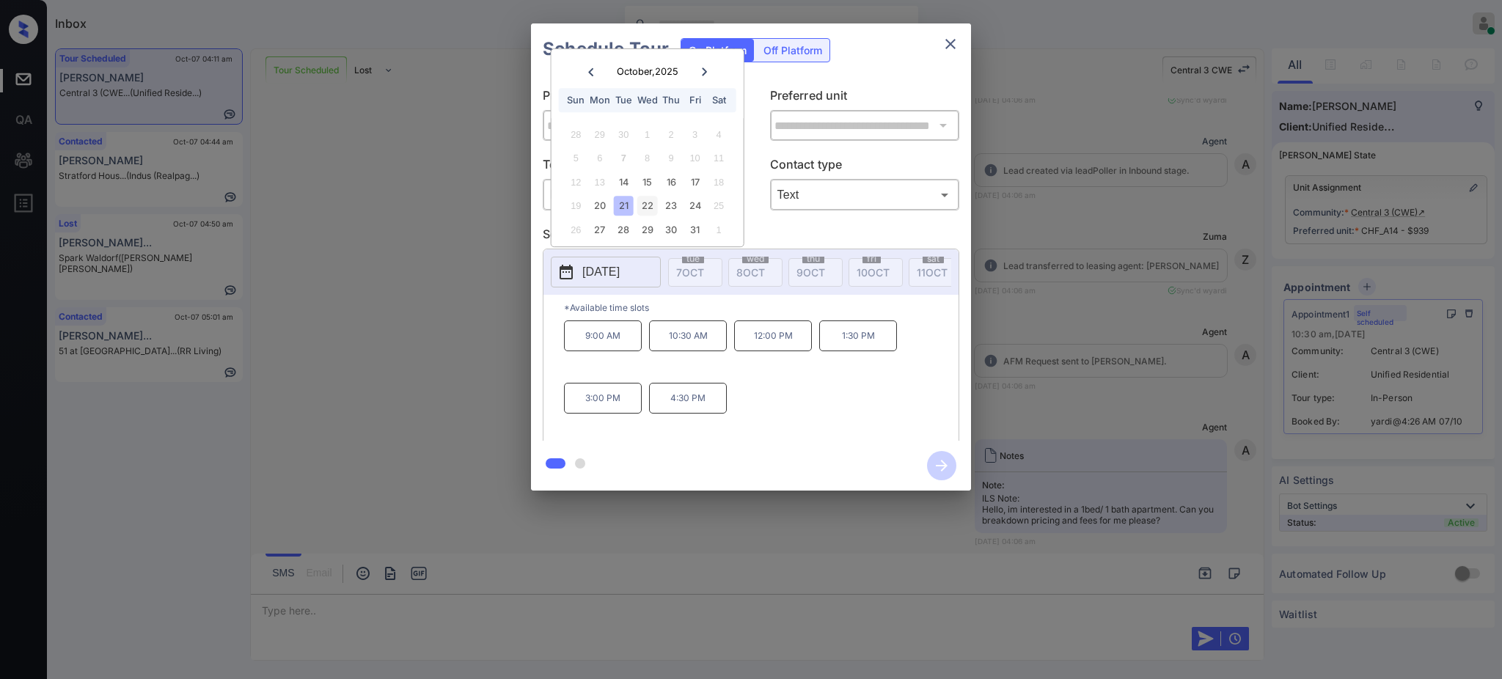
click at [654, 211] on div "22" at bounding box center [647, 206] width 20 height 20
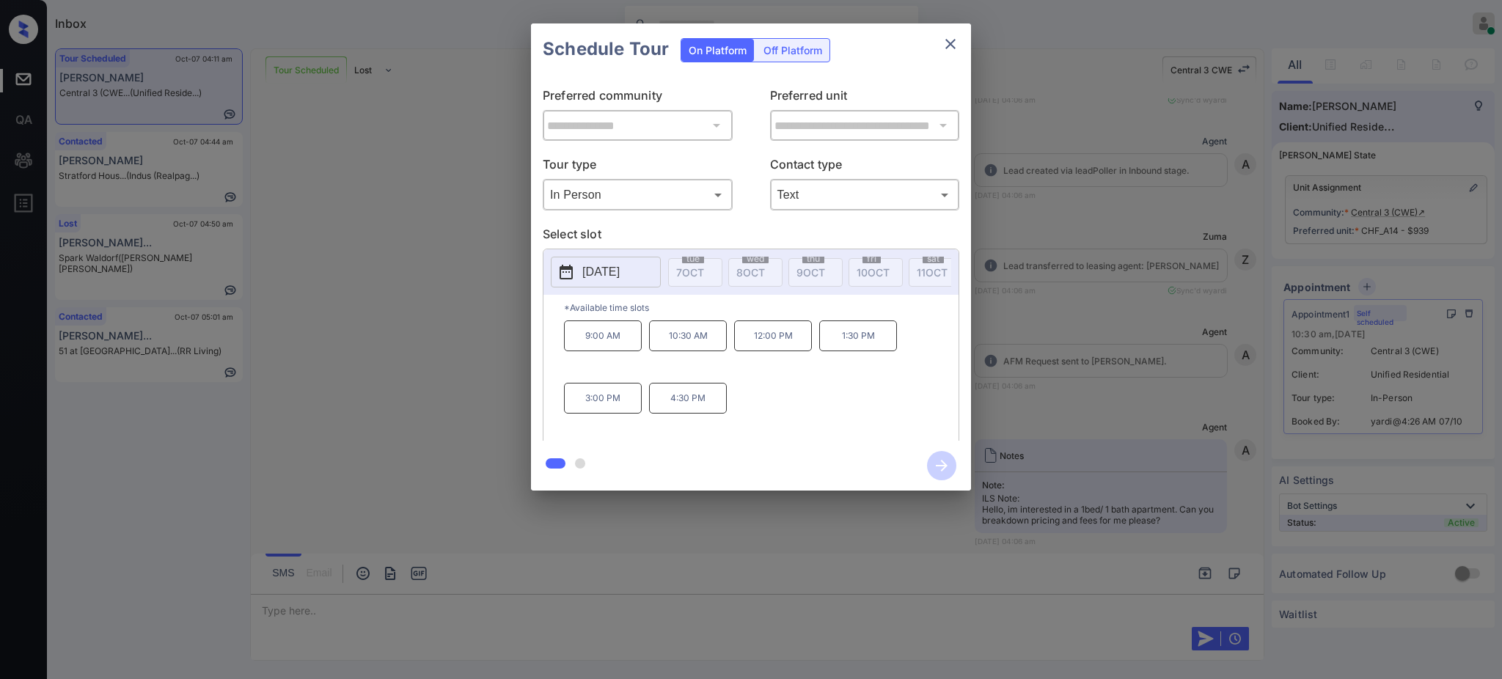
click at [1061, 397] on div "**********" at bounding box center [751, 257] width 1502 height 514
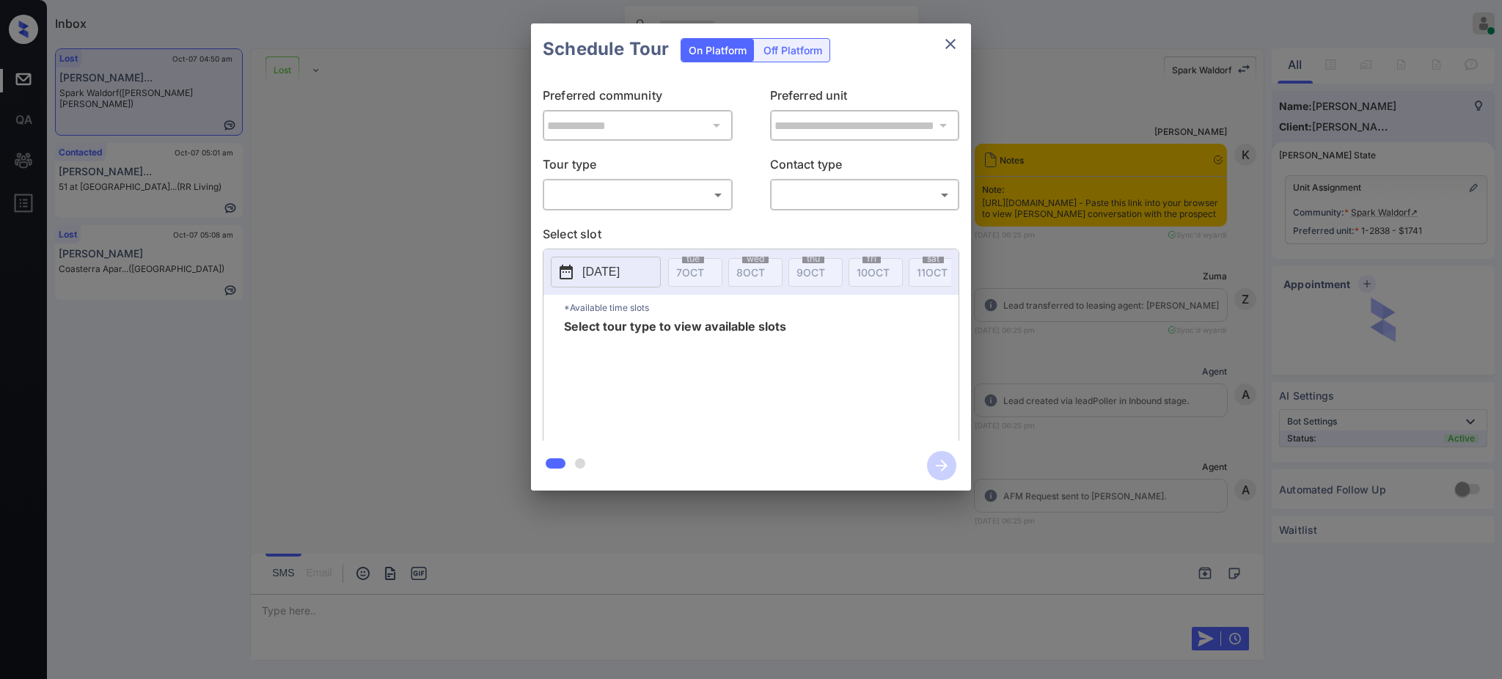
scroll to position [5506, 0]
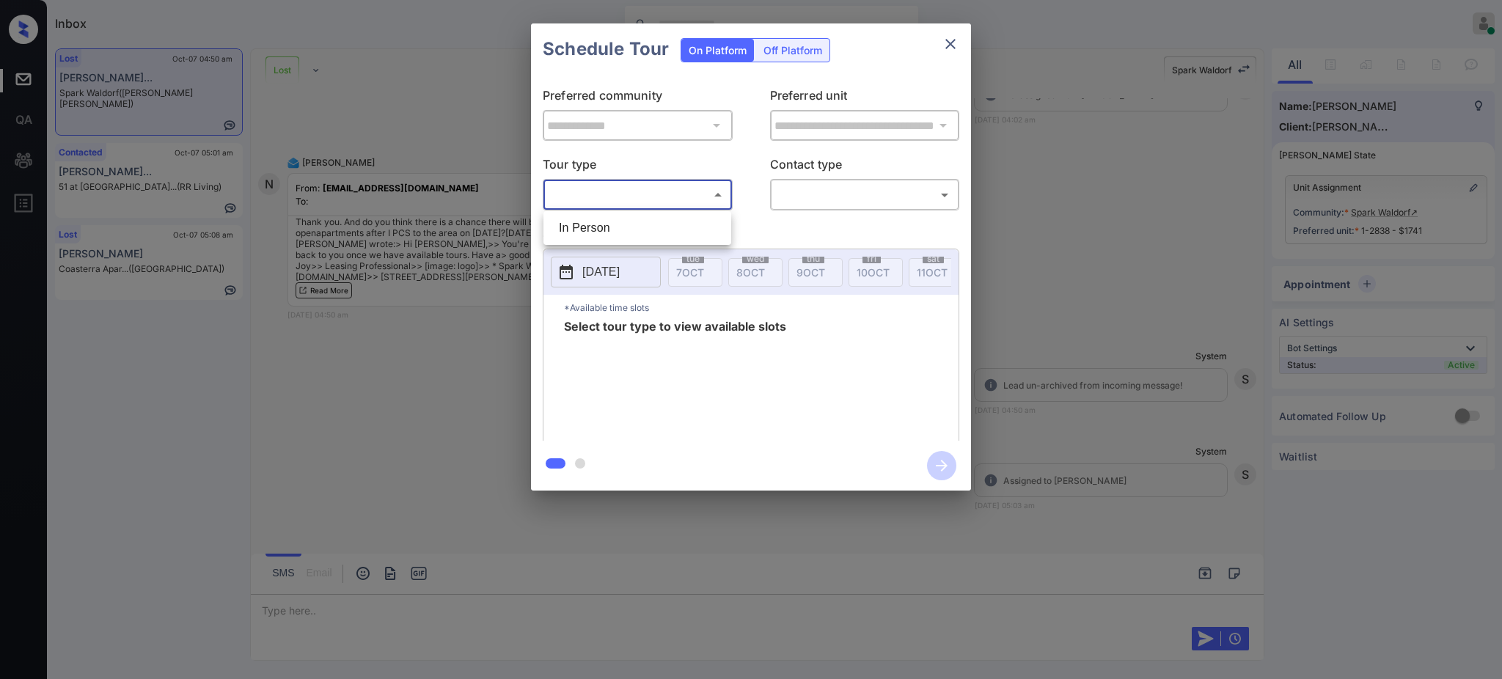
drag, startPoint x: 637, startPoint y: 194, endPoint x: 611, endPoint y: 227, distance: 42.3
click at [635, 196] on body "Inbox [PERSON_NAME] Online Set yourself offline Set yourself on break Profile S…" at bounding box center [751, 339] width 1502 height 679
click at [610, 228] on li "In Person" at bounding box center [637, 228] width 180 height 26
type input "********"
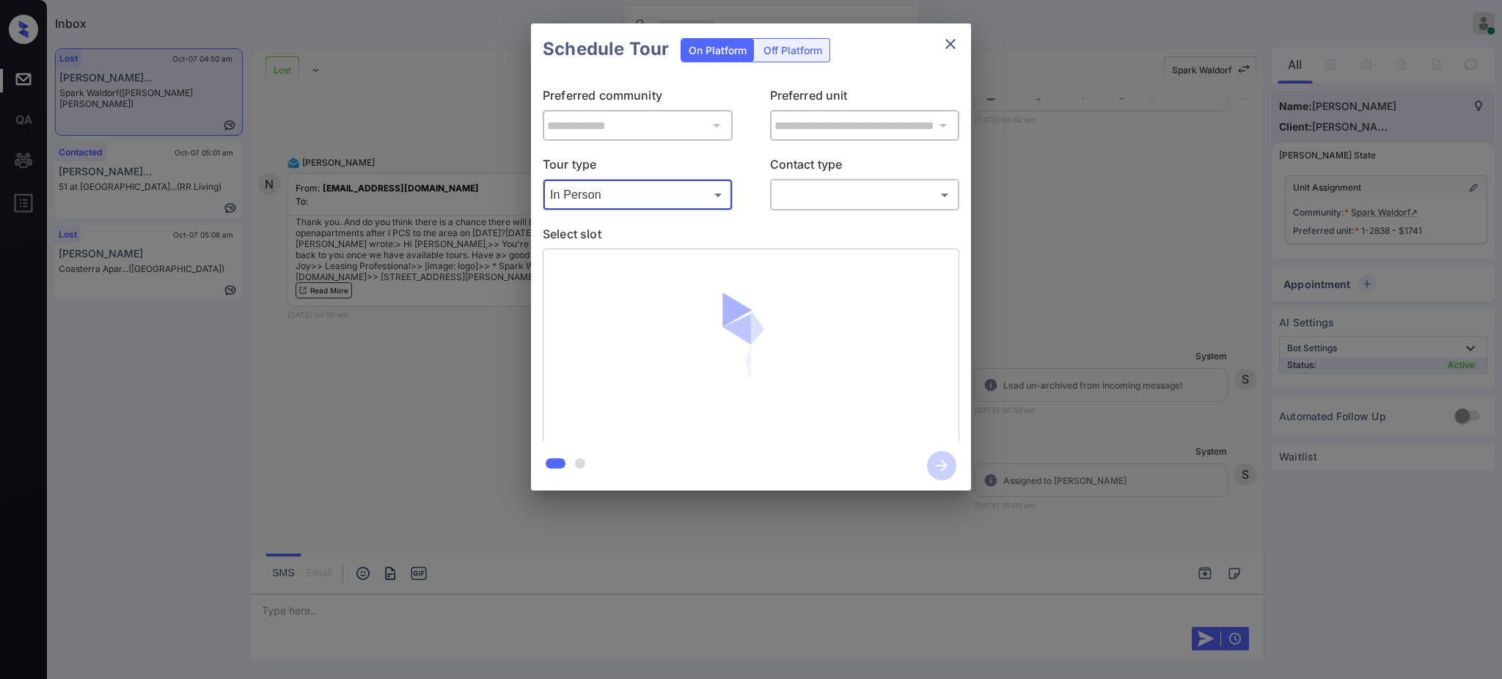
click at [789, 197] on body "Inbox Ajay Kumar Online Set yourself offline Set yourself on break Profile Swit…" at bounding box center [751, 339] width 1502 height 679
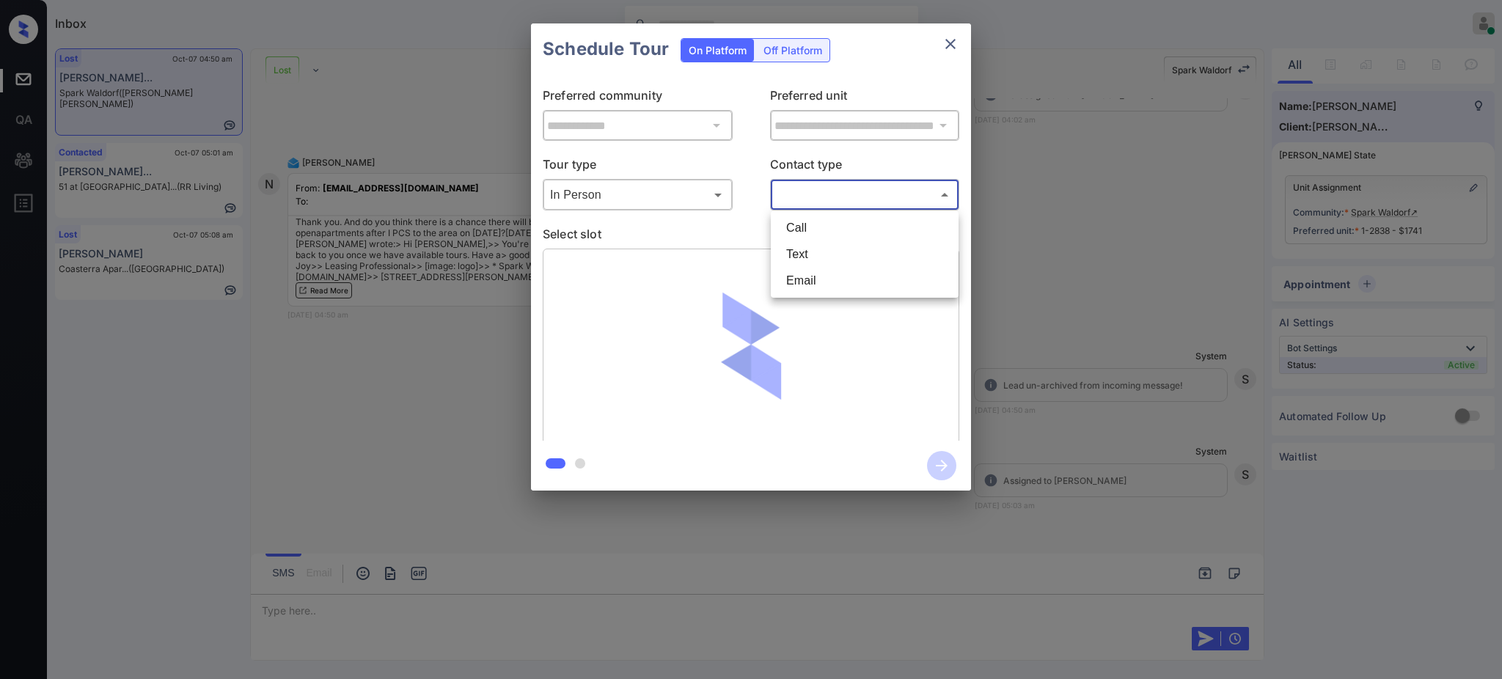
click at [802, 258] on li "Text" at bounding box center [865, 254] width 180 height 26
type input "****"
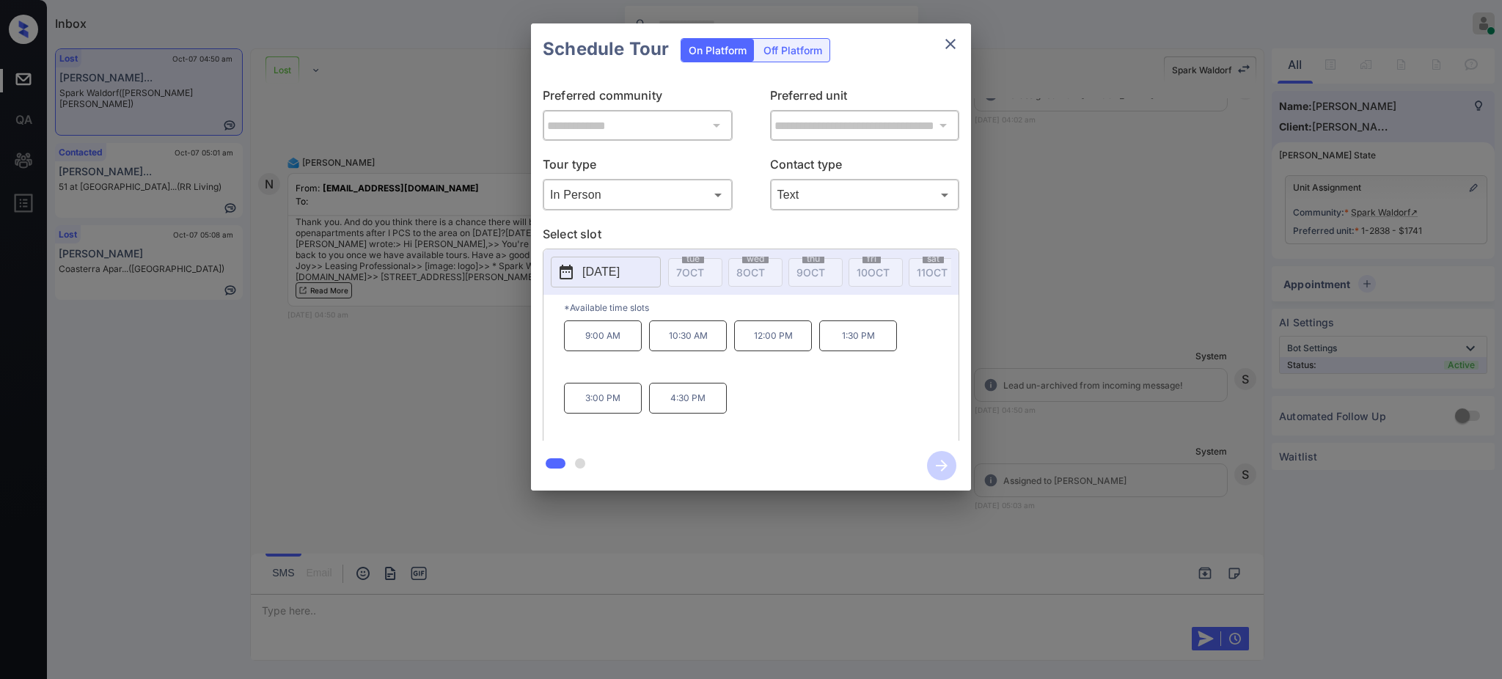
click at [613, 270] on p "2025-10-14" at bounding box center [600, 272] width 37 height 18
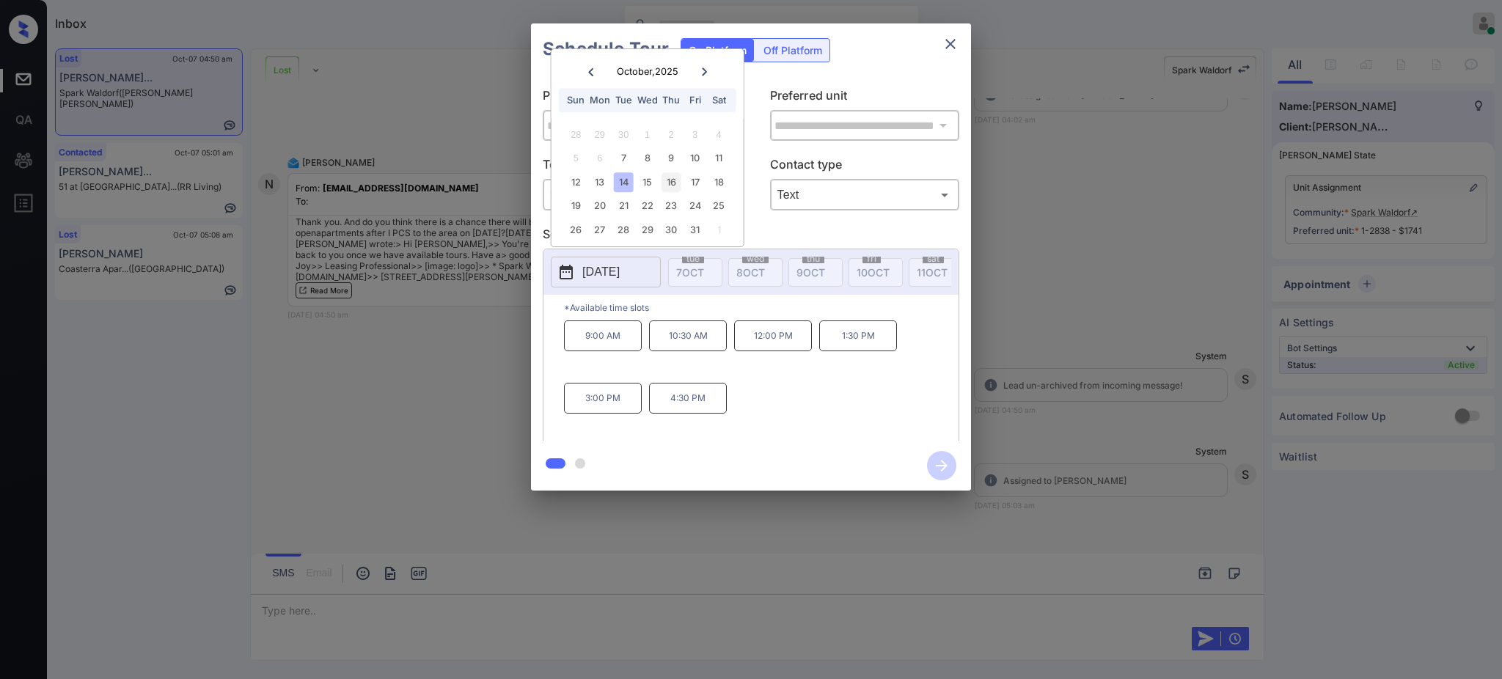
click at [668, 186] on div "16" at bounding box center [672, 182] width 20 height 20
click at [943, 46] on icon "close" at bounding box center [951, 44] width 18 height 18
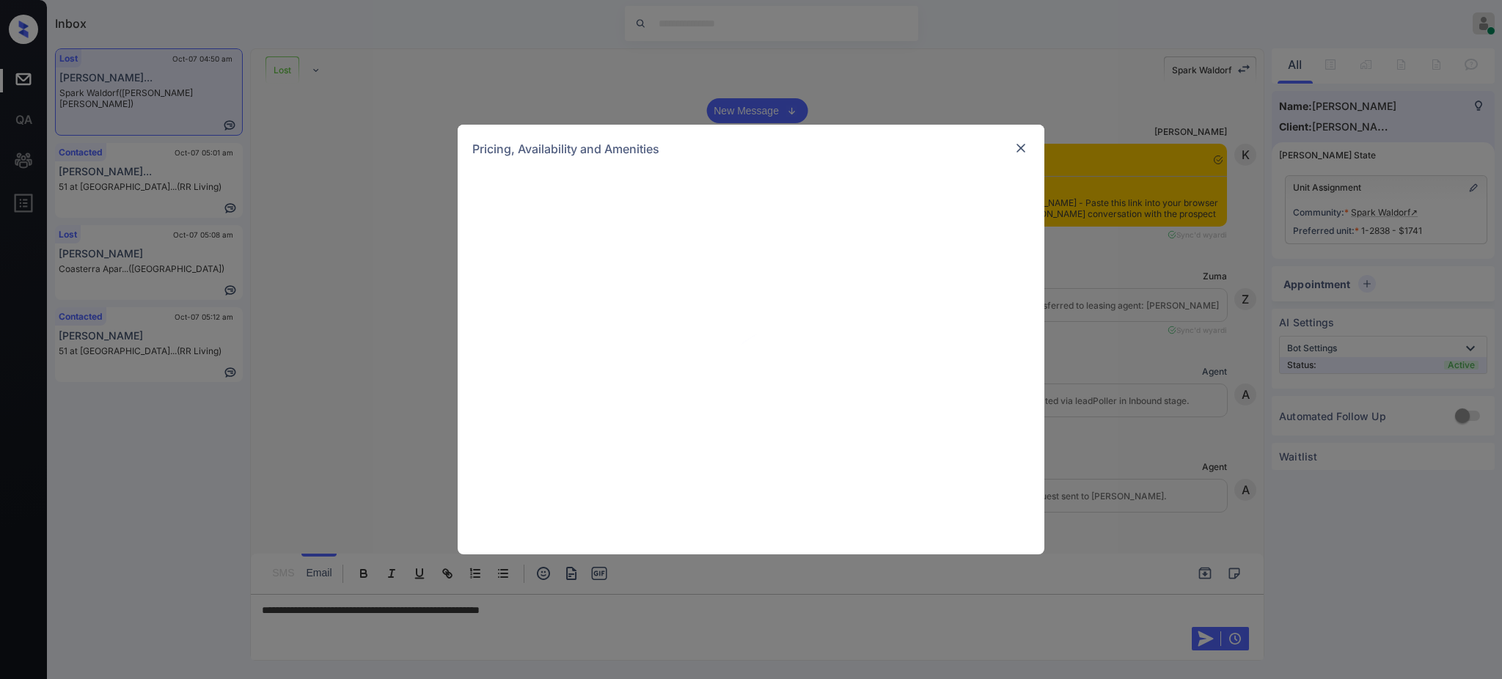
scroll to position [5506, 0]
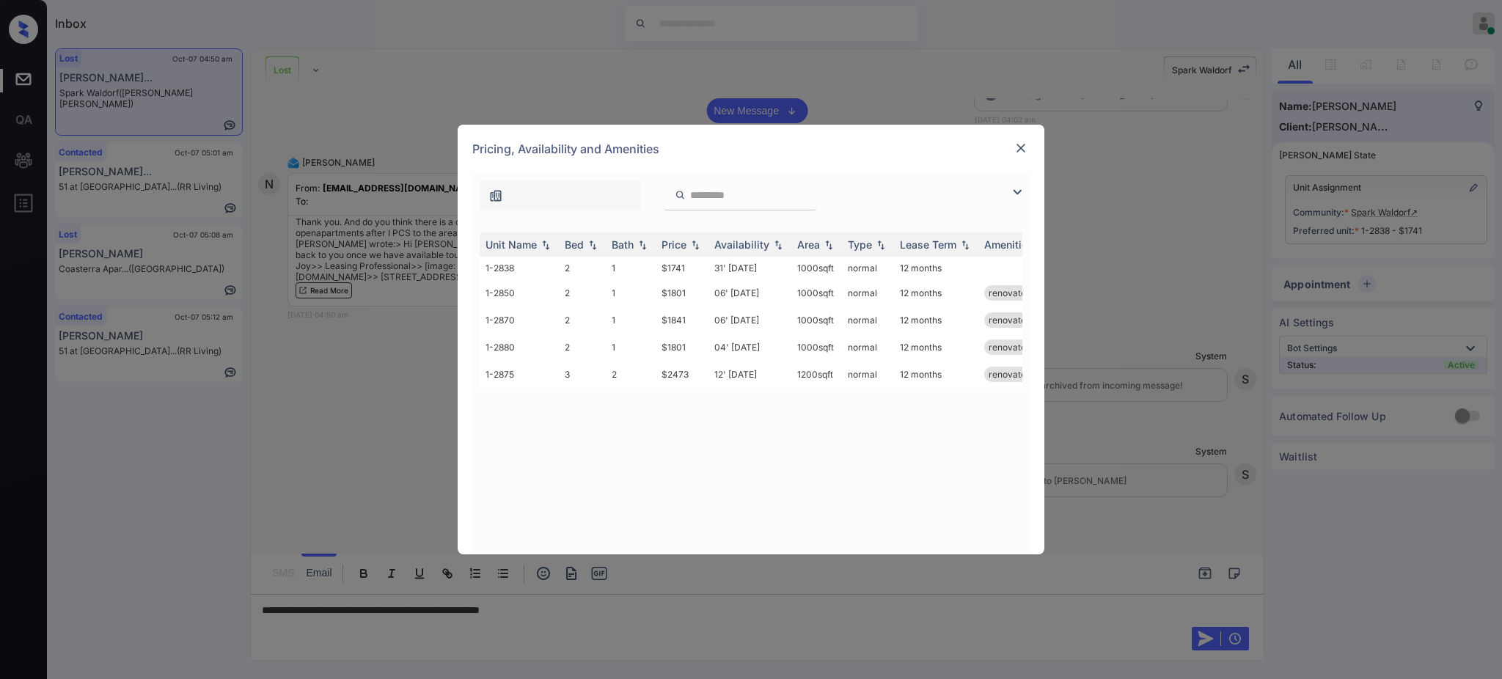
click at [677, 411] on div "Unit Name Bed Bath Price Availability Area Type Lease Term Amenities 1-2838 2 1…" at bounding box center [751, 386] width 543 height 307
drag, startPoint x: 658, startPoint y: 294, endPoint x: 699, endPoint y: 293, distance: 41.1
click at [695, 293] on td "$1801" at bounding box center [682, 292] width 53 height 27
copy td "$1801"
click at [1028, 142] on img at bounding box center [1021, 148] width 15 height 15
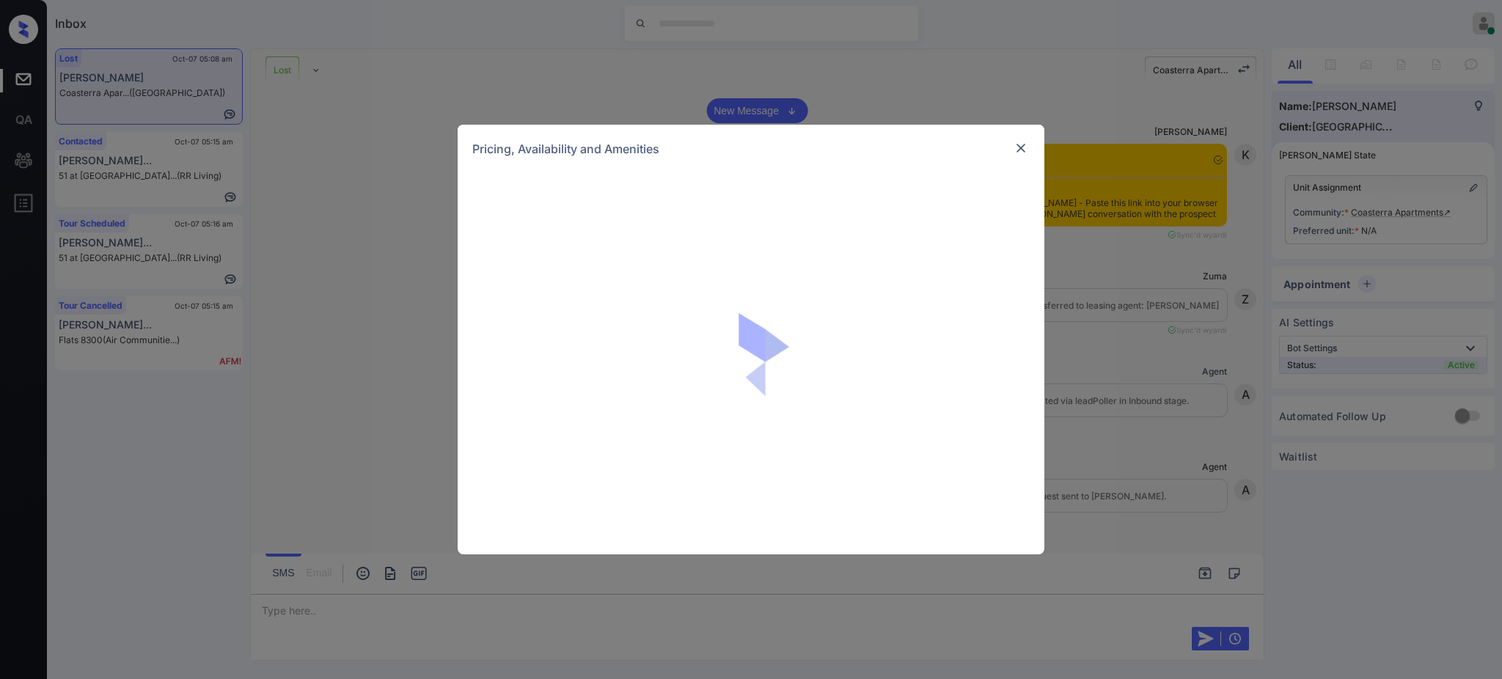
scroll to position [1028, 0]
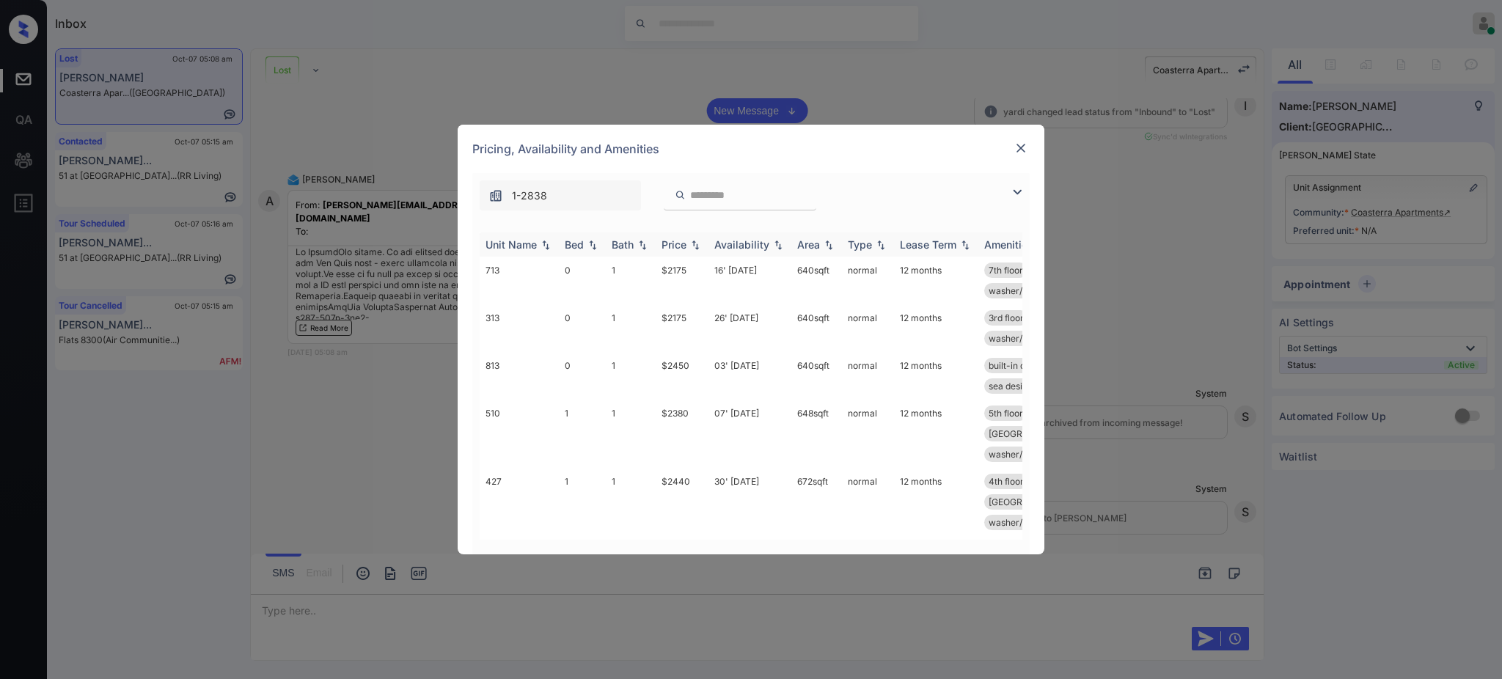
click at [580, 252] on th "Bed" at bounding box center [582, 245] width 47 height 24
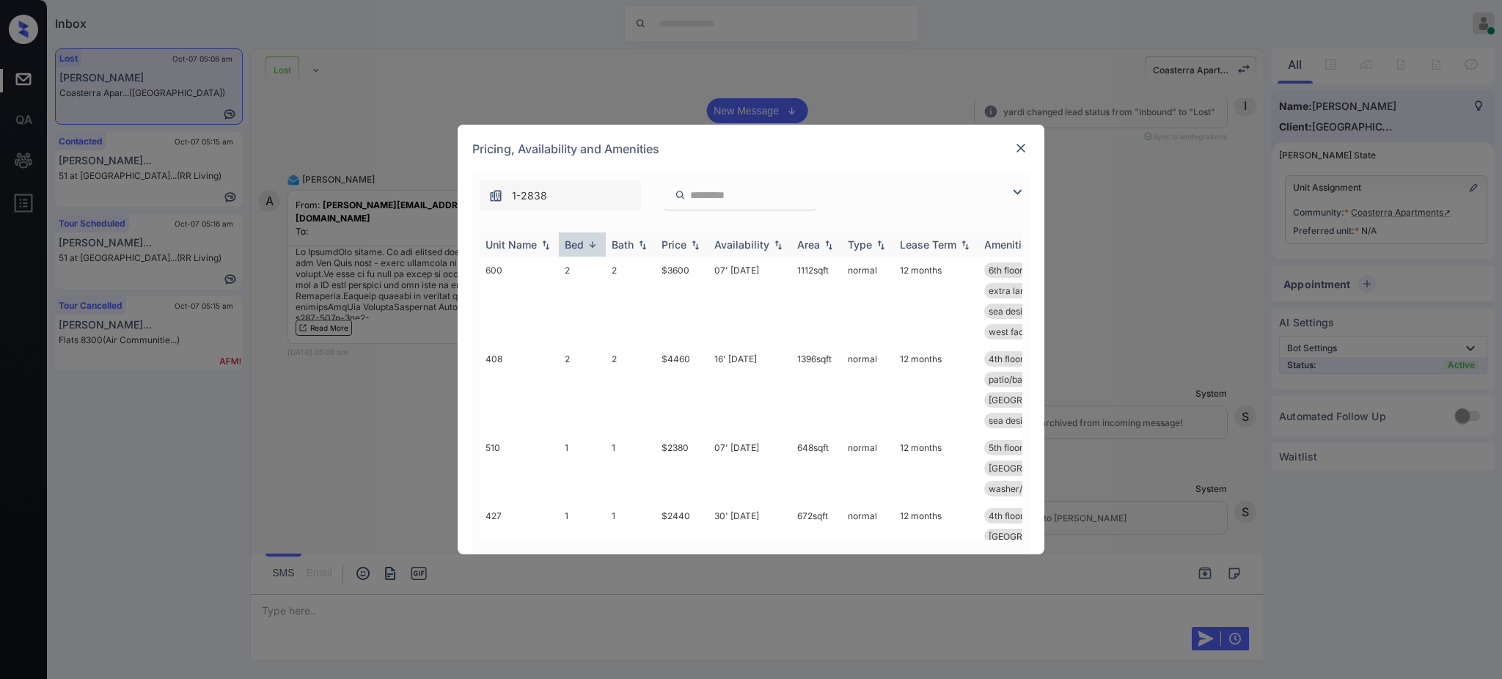
click at [580, 252] on th "Bed" at bounding box center [582, 245] width 47 height 24
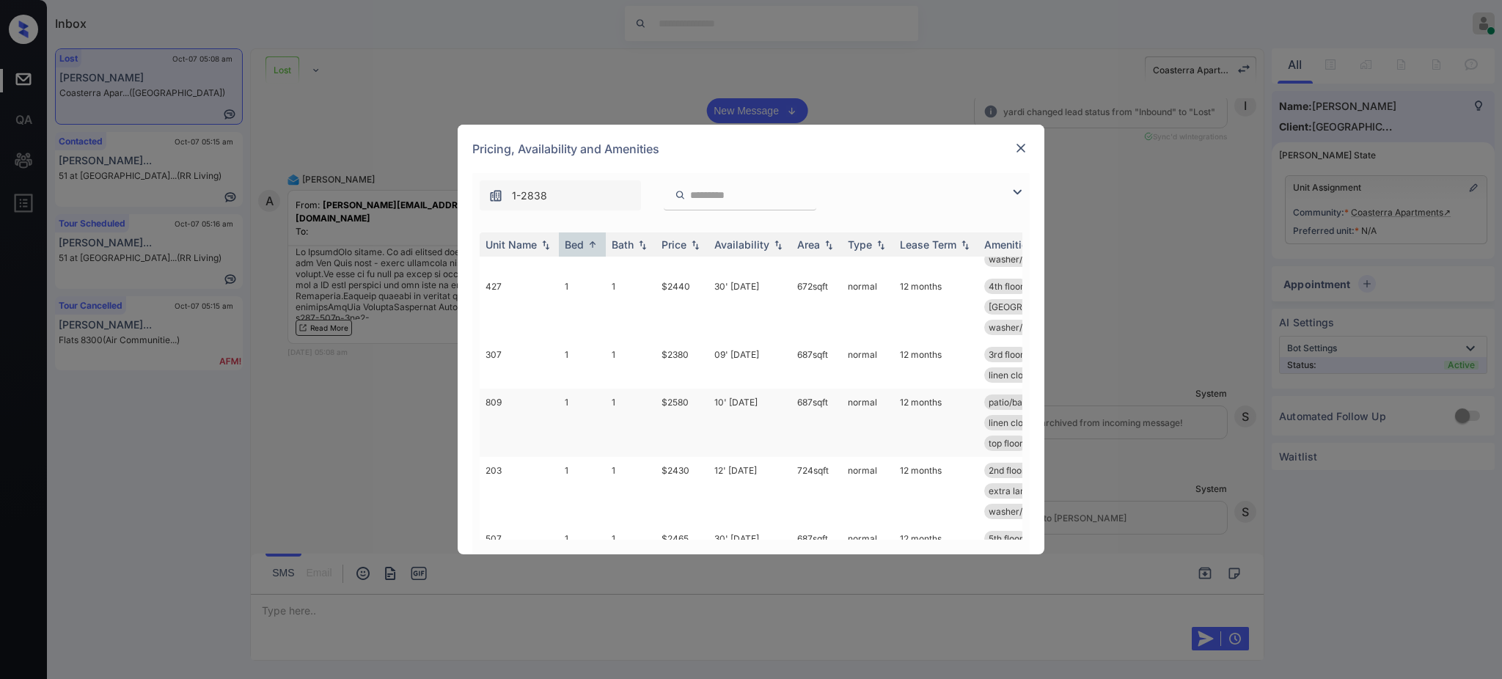
scroll to position [98, 0]
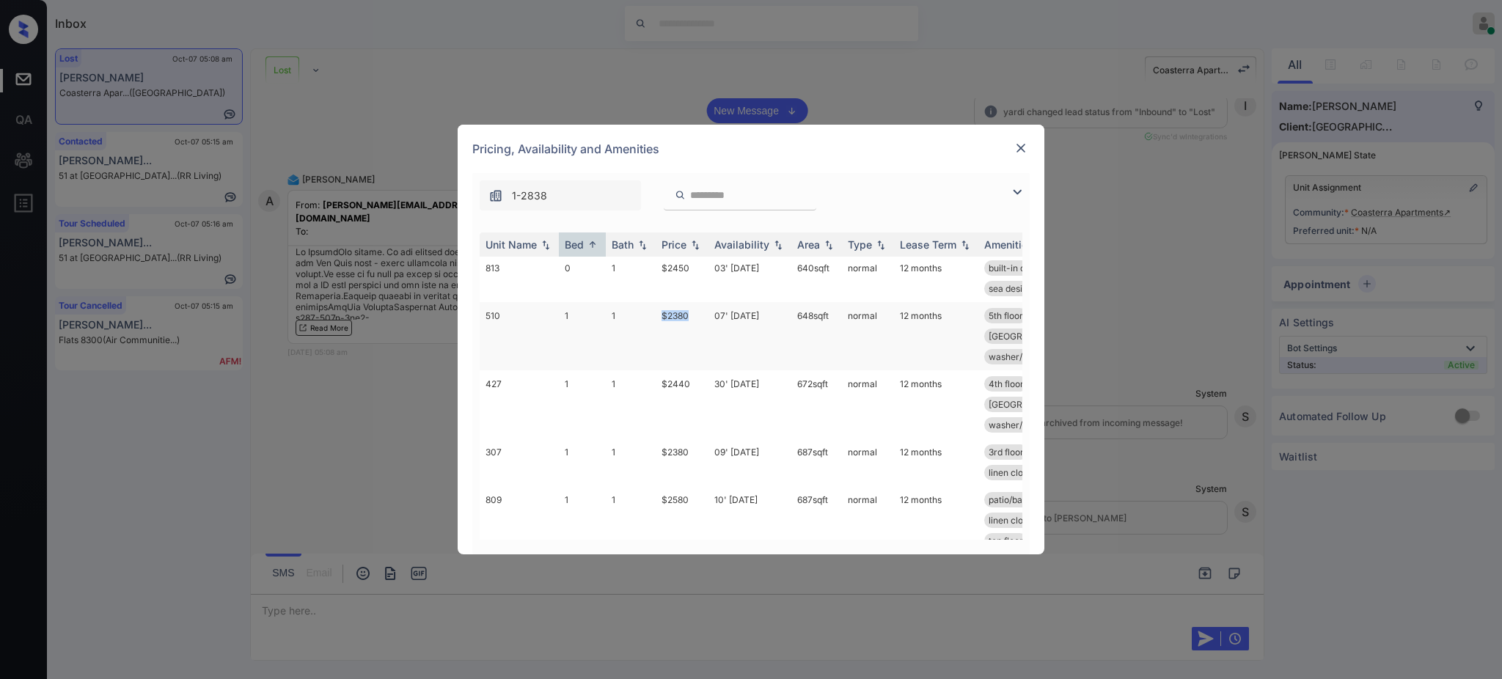
drag, startPoint x: 662, startPoint y: 321, endPoint x: 698, endPoint y: 320, distance: 36.7
click at [698, 320] on td "$2380" at bounding box center [682, 336] width 53 height 68
copy td "$2380"
click at [1023, 141] on img at bounding box center [1021, 148] width 15 height 15
